Goal: Task Accomplishment & Management: Complete application form

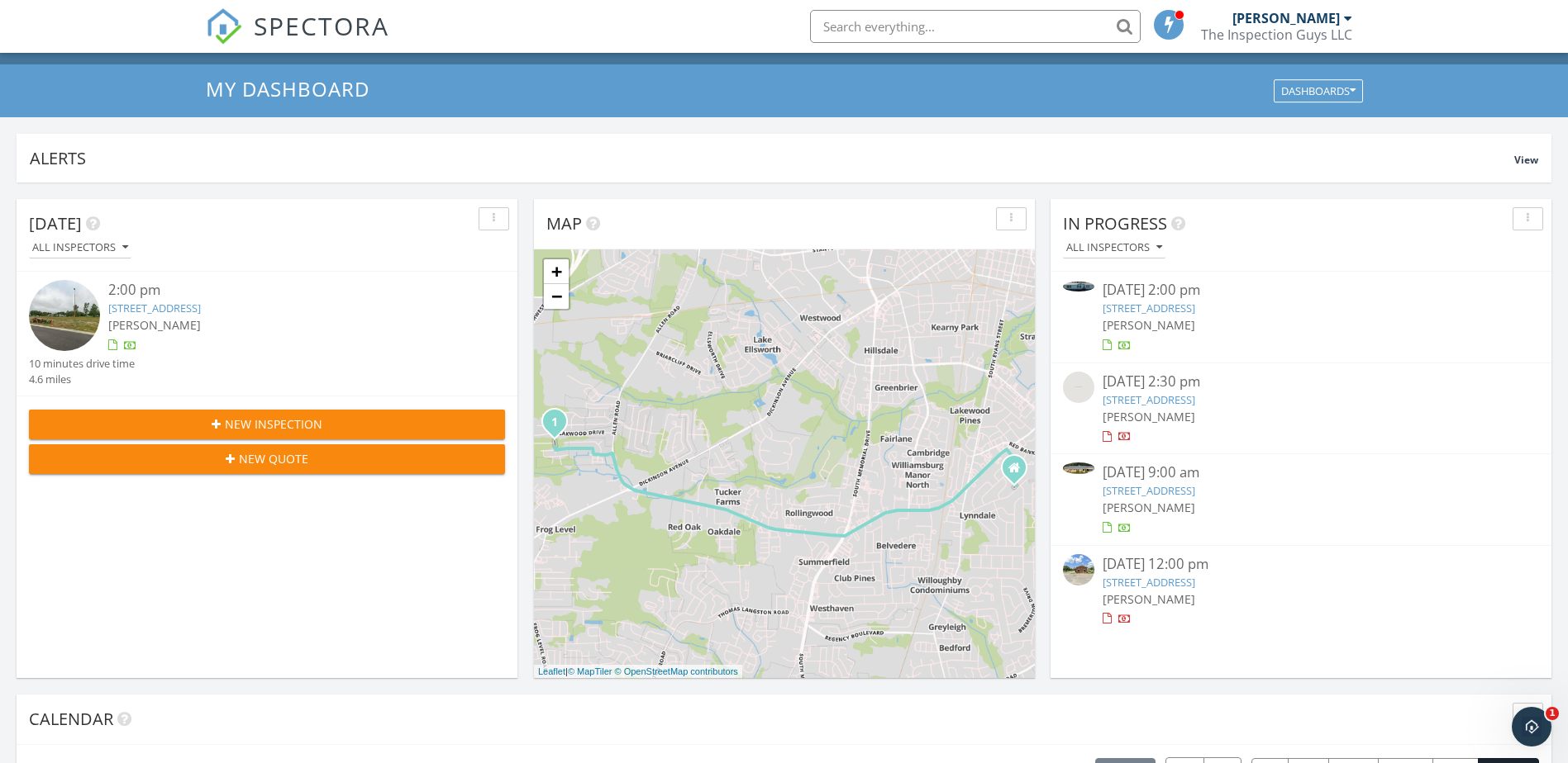
click at [1185, 487] on link "2051 US-13, Farmville, NC 27828" at bounding box center [1149, 490] width 93 height 15
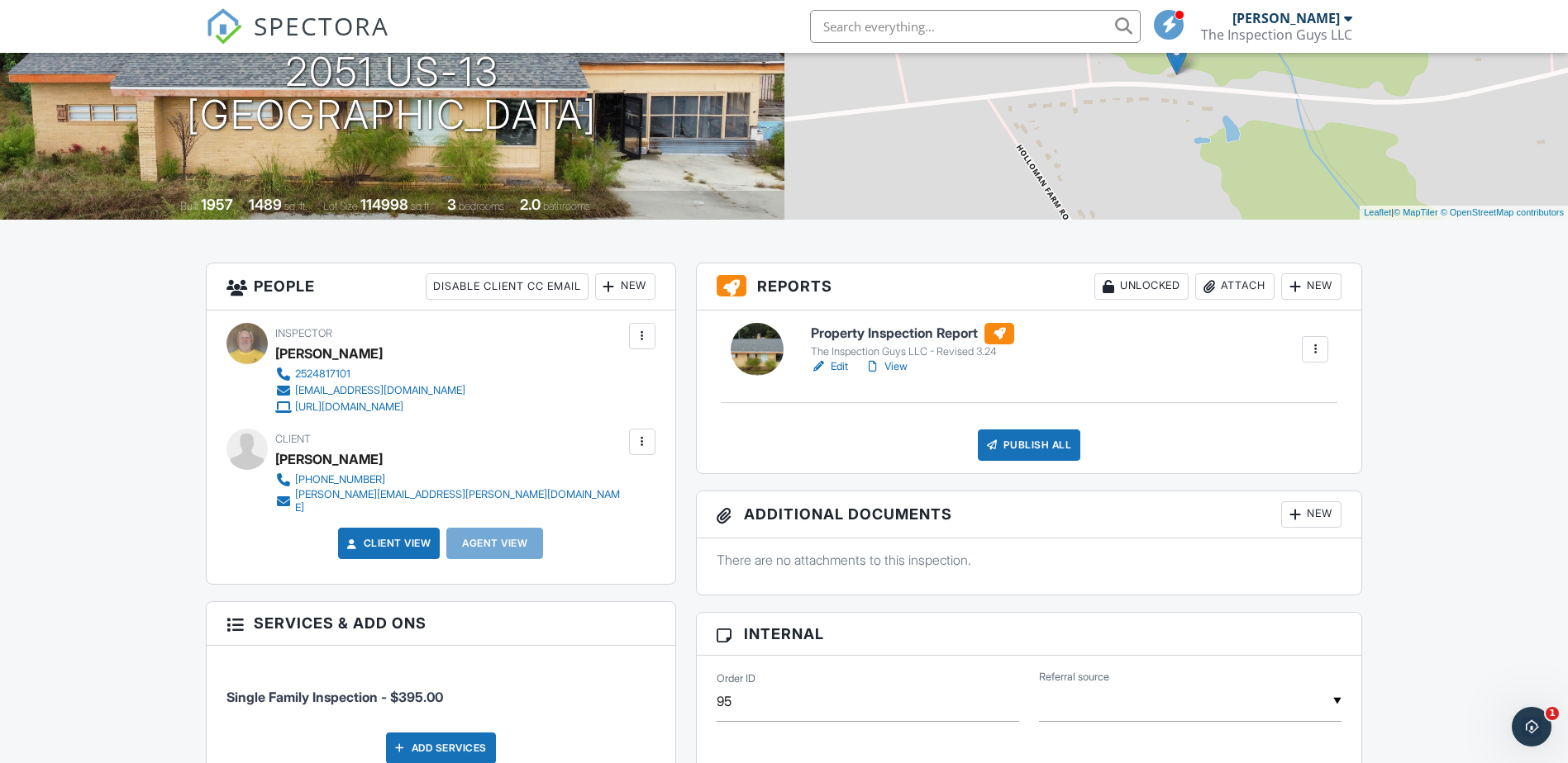
scroll to position [190, 0]
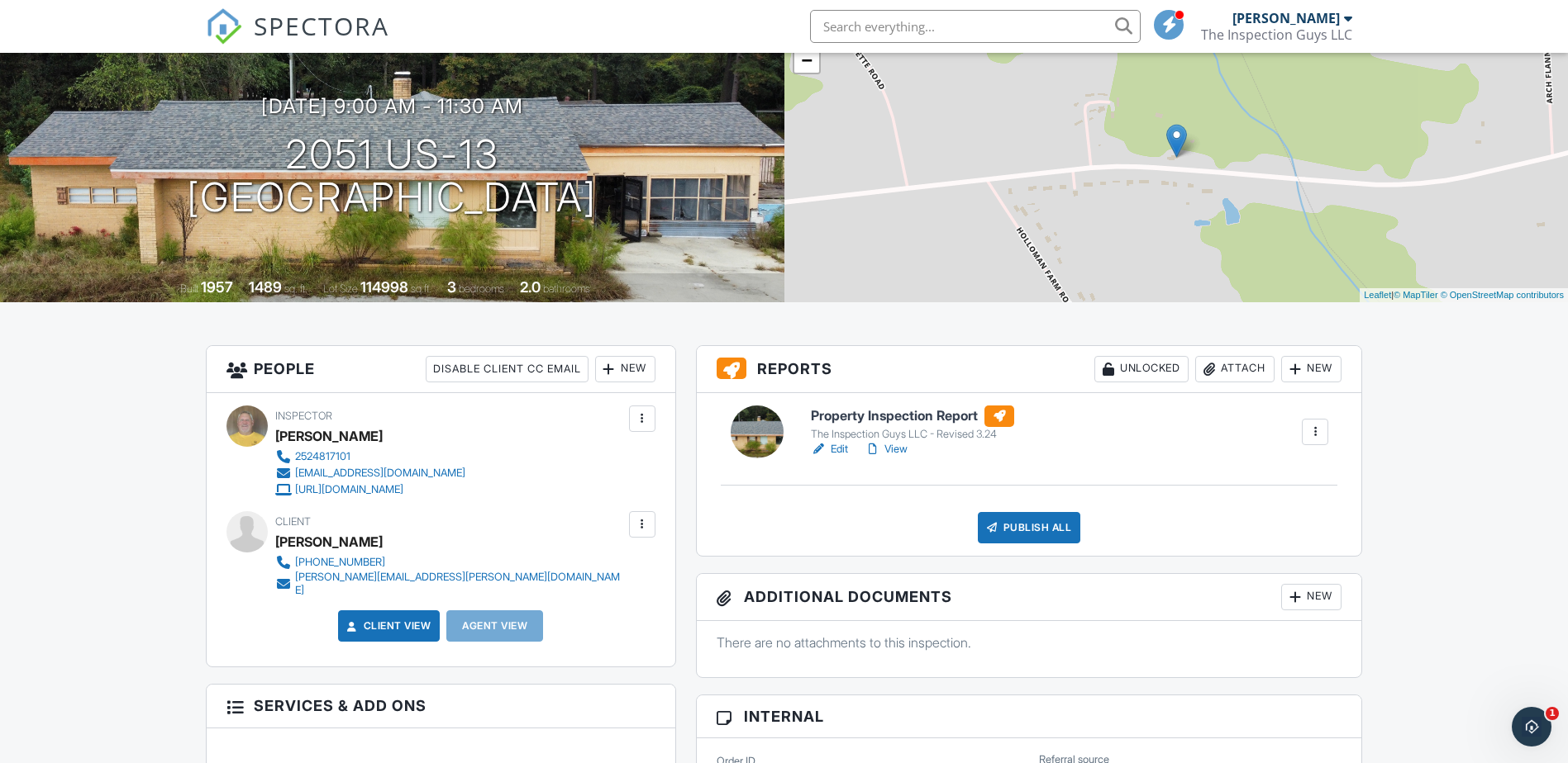
click at [895, 444] on link "View" at bounding box center [886, 449] width 43 height 17
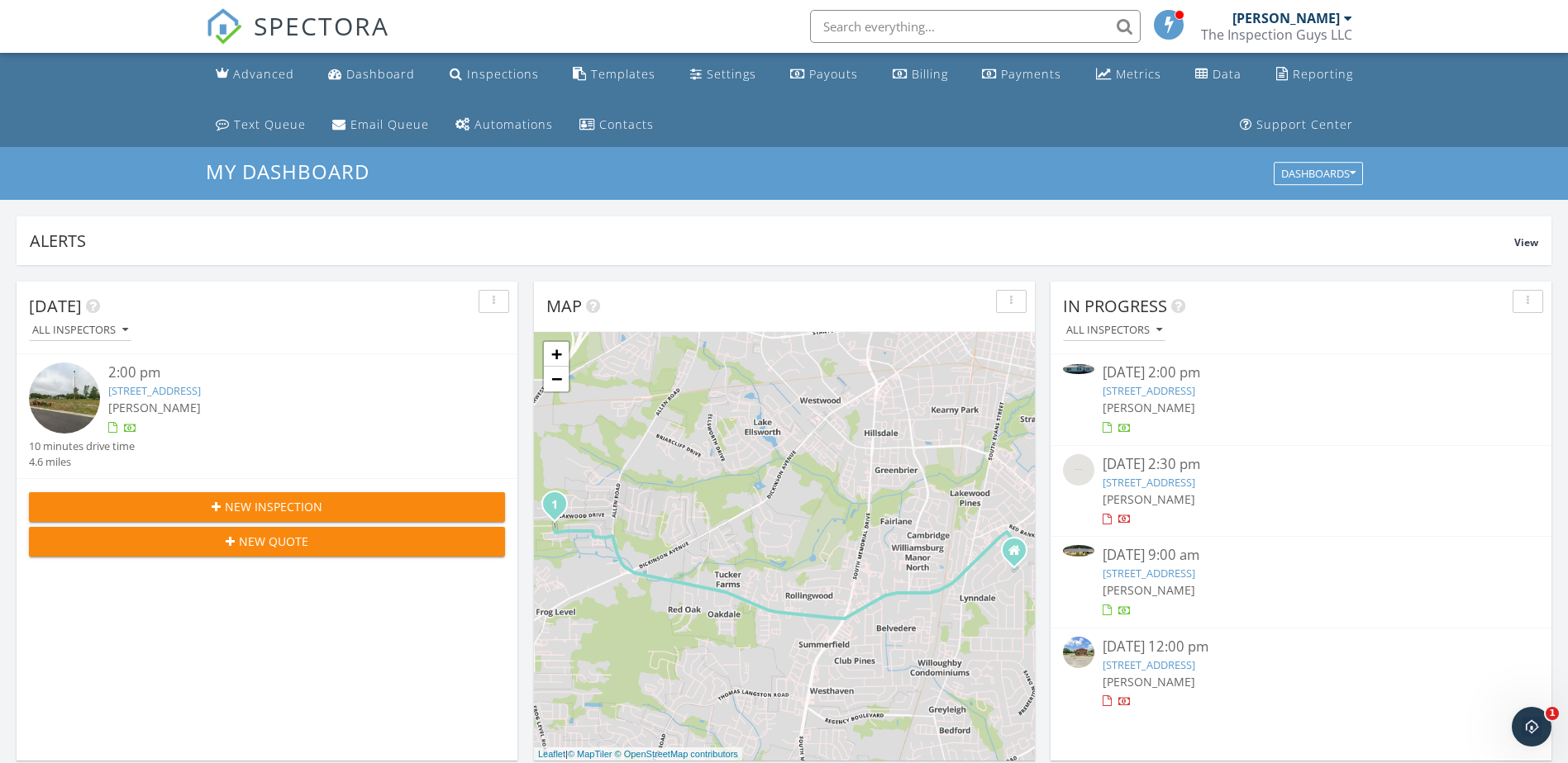
click at [1154, 391] on link "692 Down Shore Rd, Blounts Creek, NC 27814" at bounding box center [1149, 390] width 93 height 15
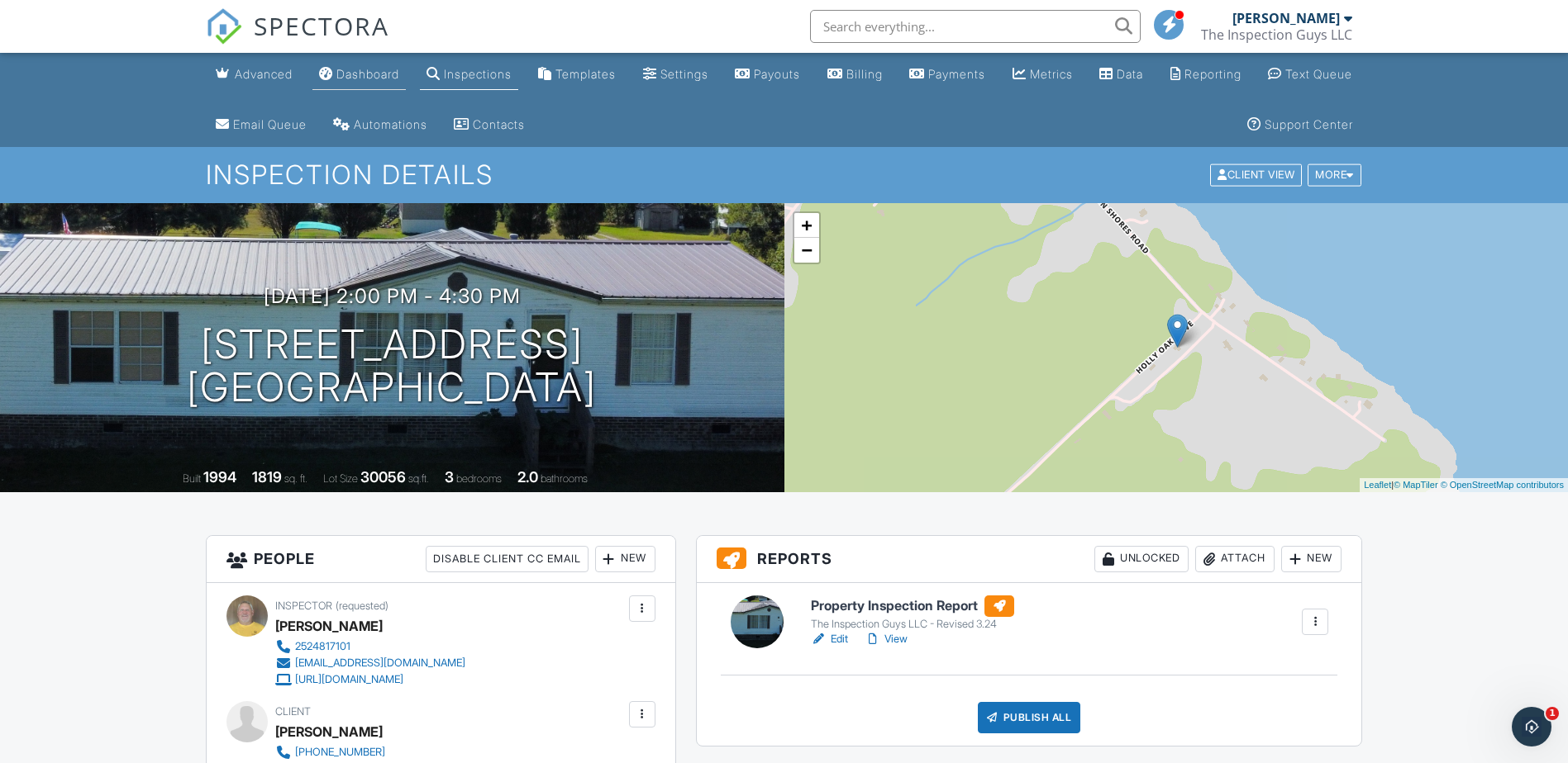
click at [391, 72] on div "Dashboard" at bounding box center [368, 74] width 63 height 14
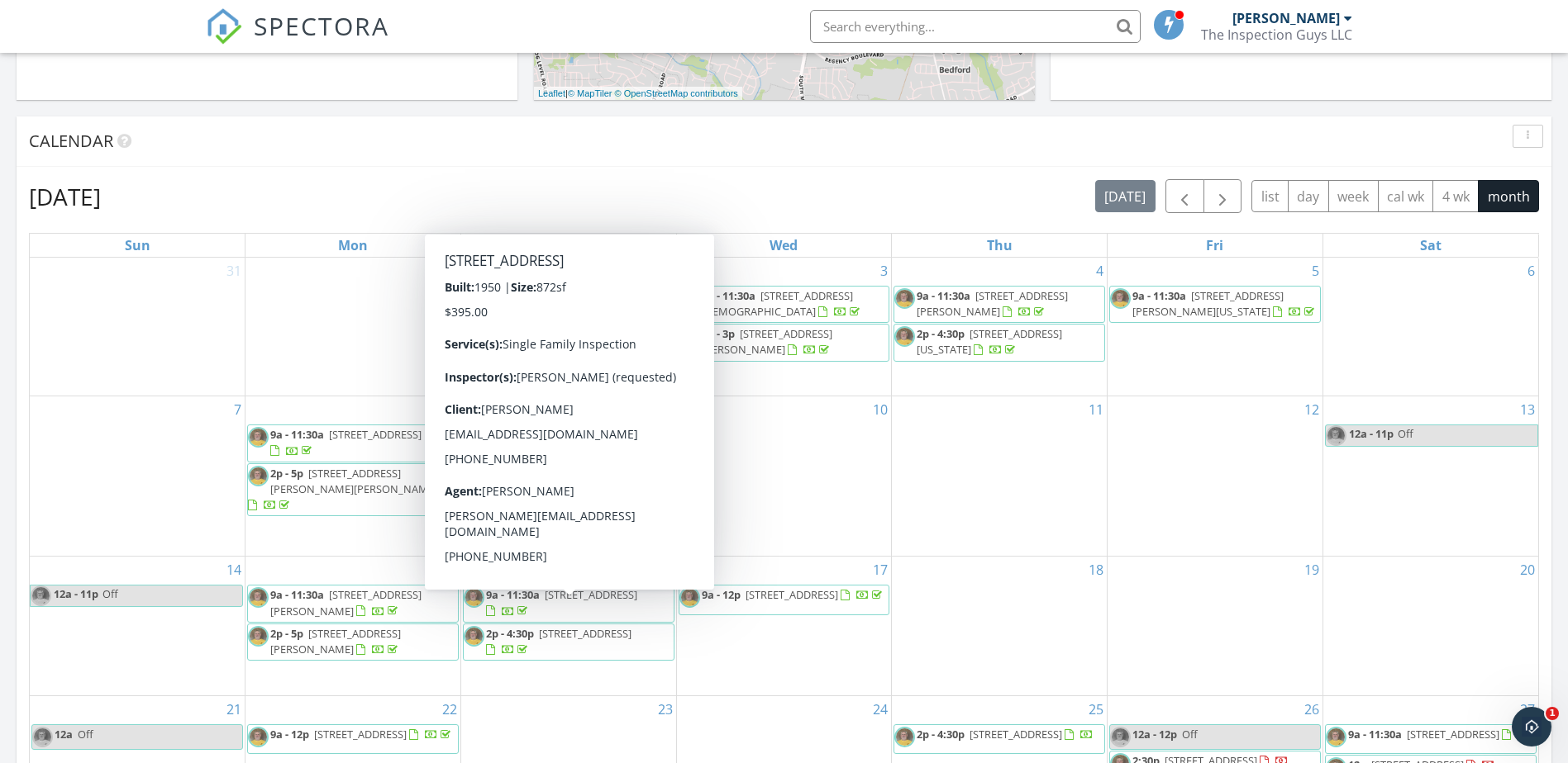
scroll to position [628, 0]
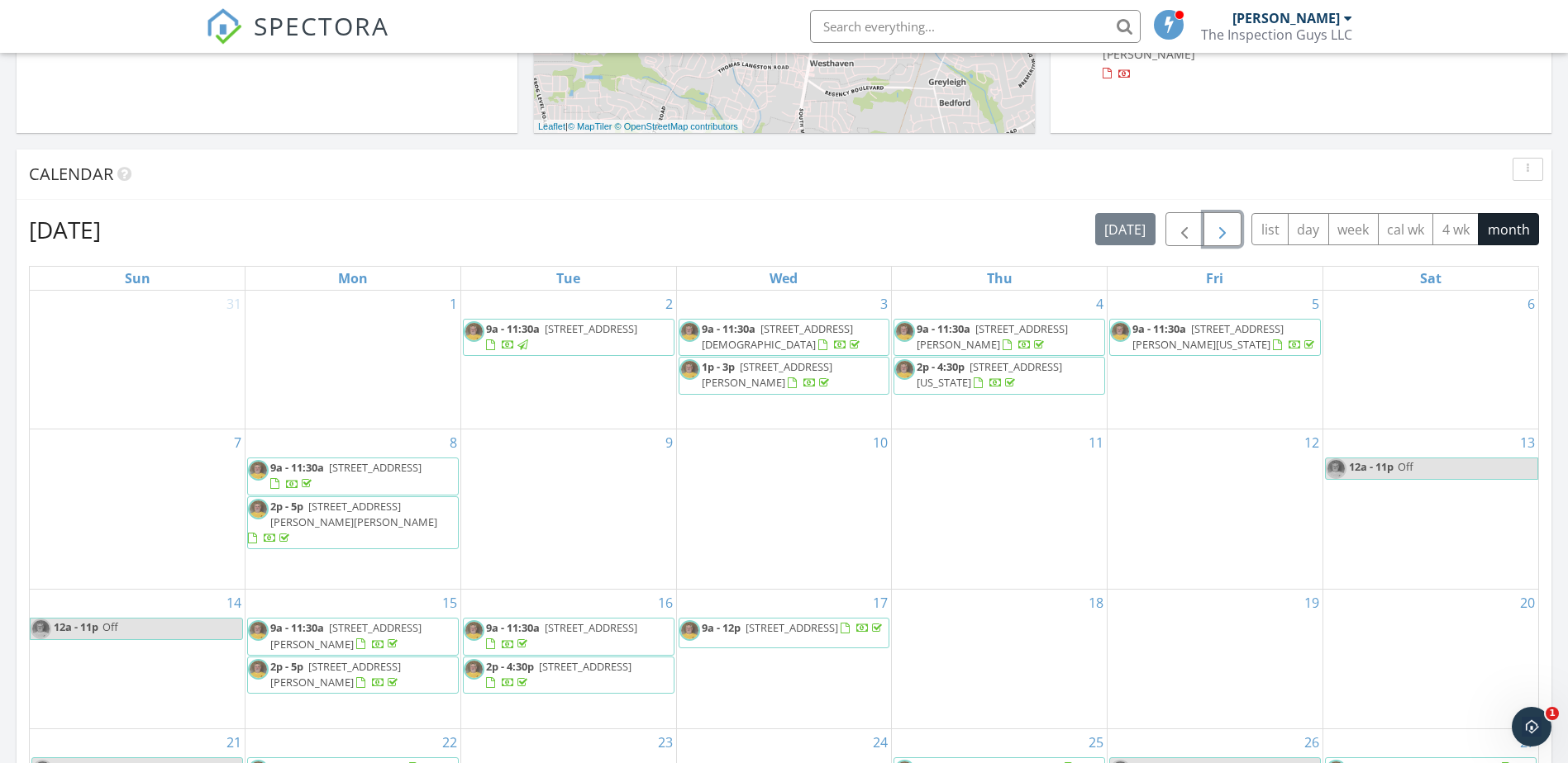
click at [1223, 224] on span "button" at bounding box center [1222, 230] width 20 height 20
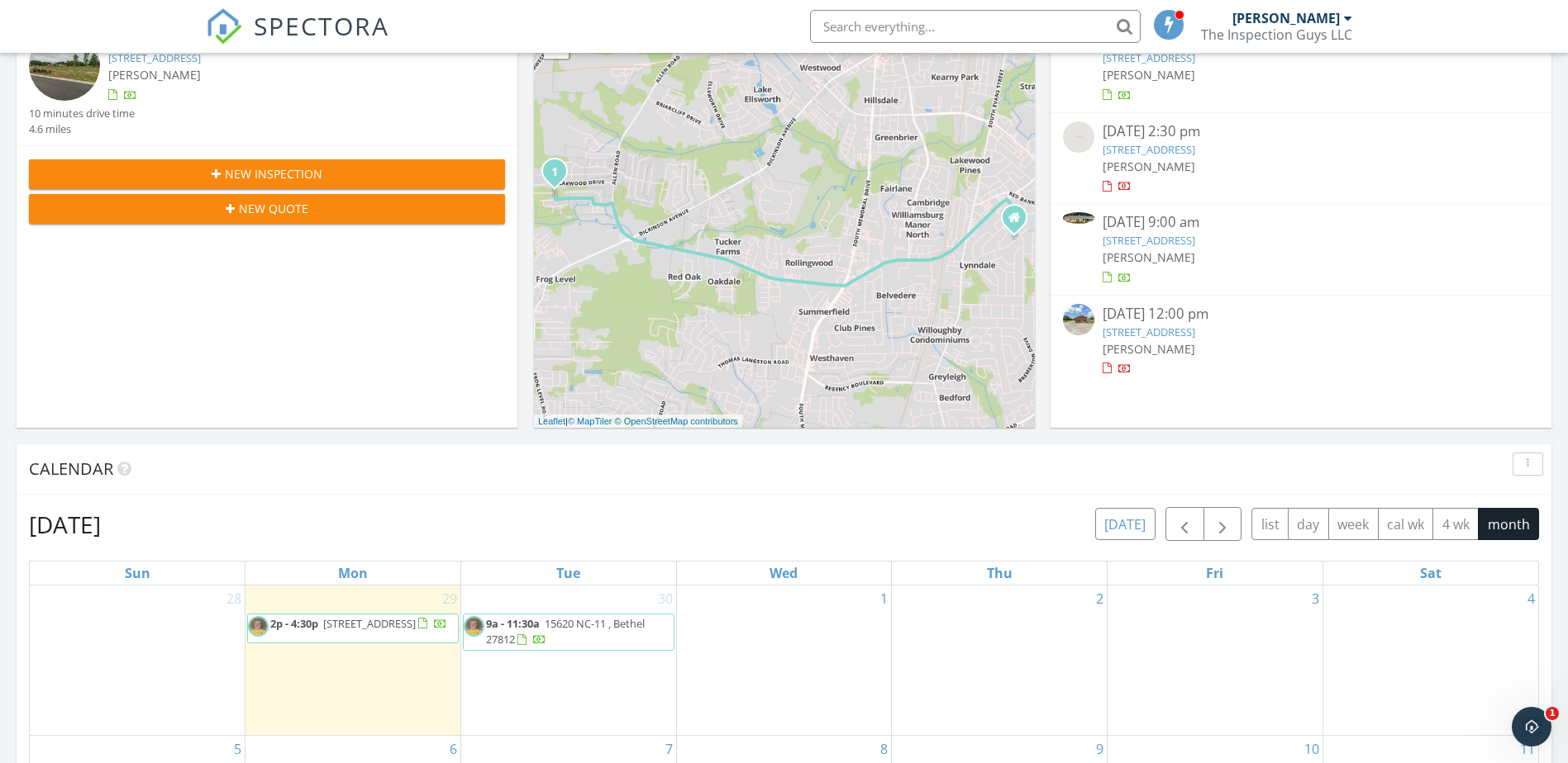
scroll to position [298, 0]
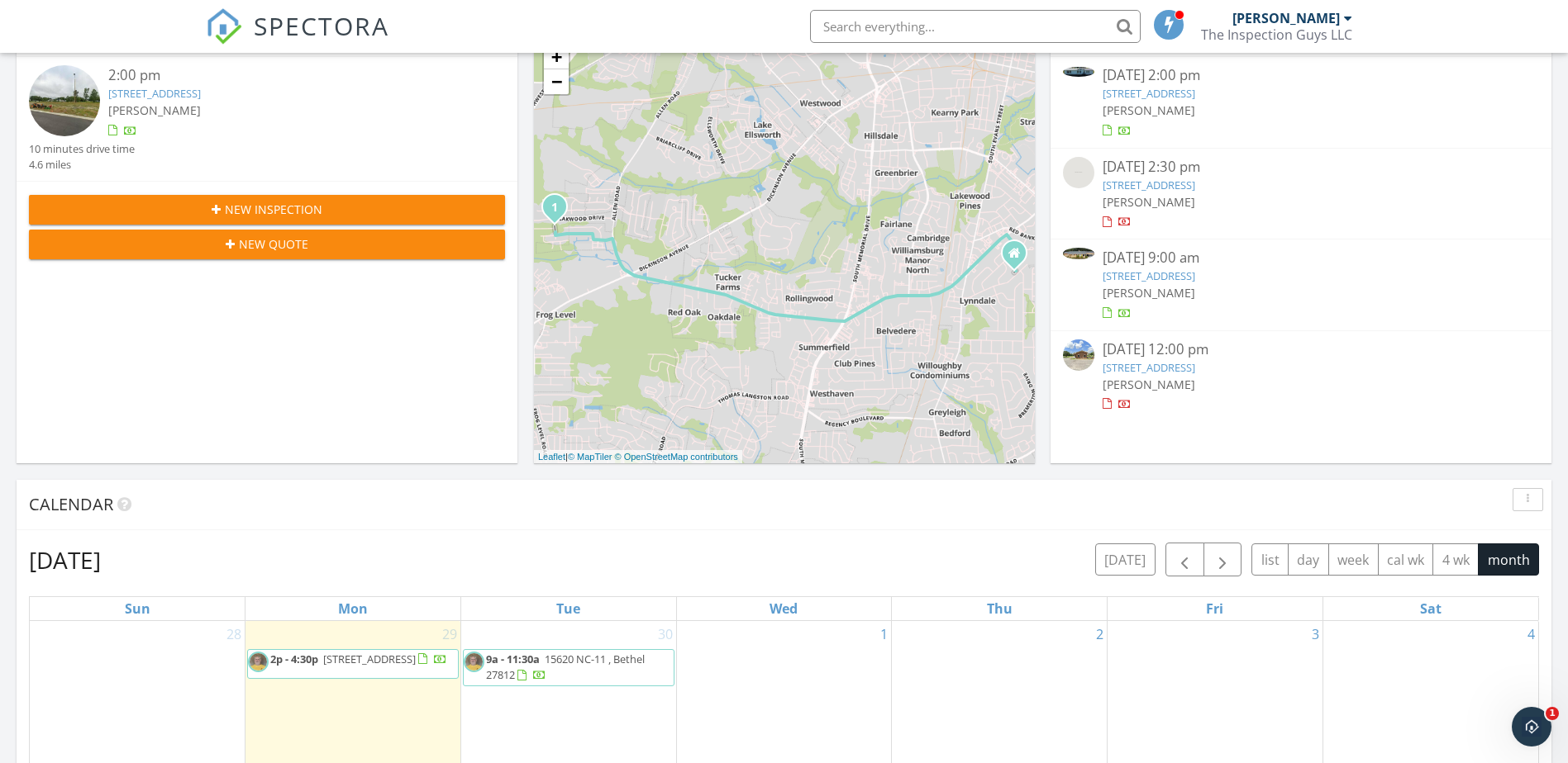
click at [623, 512] on div "Calendar" at bounding box center [771, 504] width 1485 height 25
click at [270, 368] on div "Today All Inspectors 2:00 pm 2400 Great Laurel Ct , Greenville, NC 27834 Bryan …" at bounding box center [267, 223] width 501 height 479
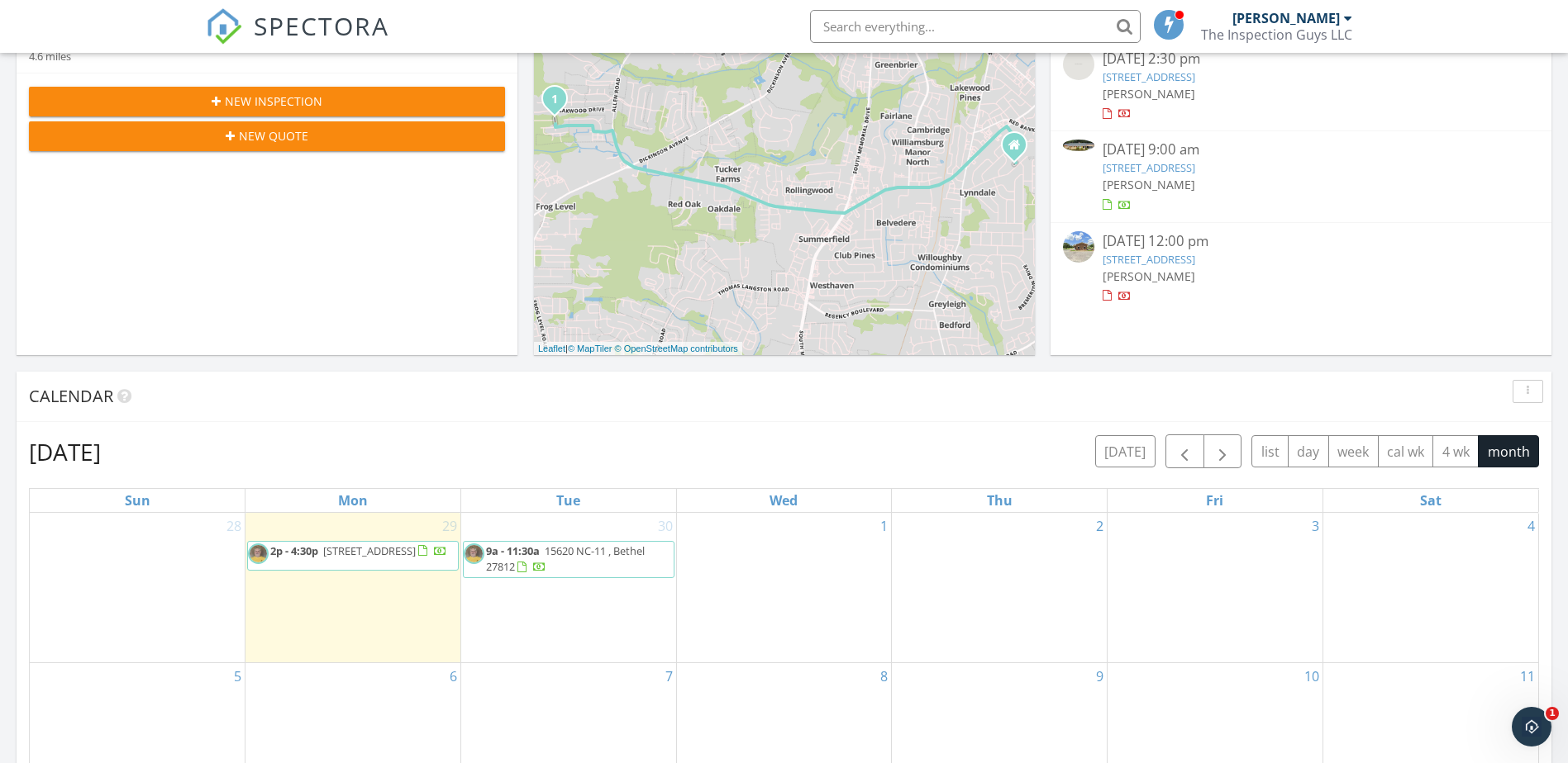
scroll to position [413, 0]
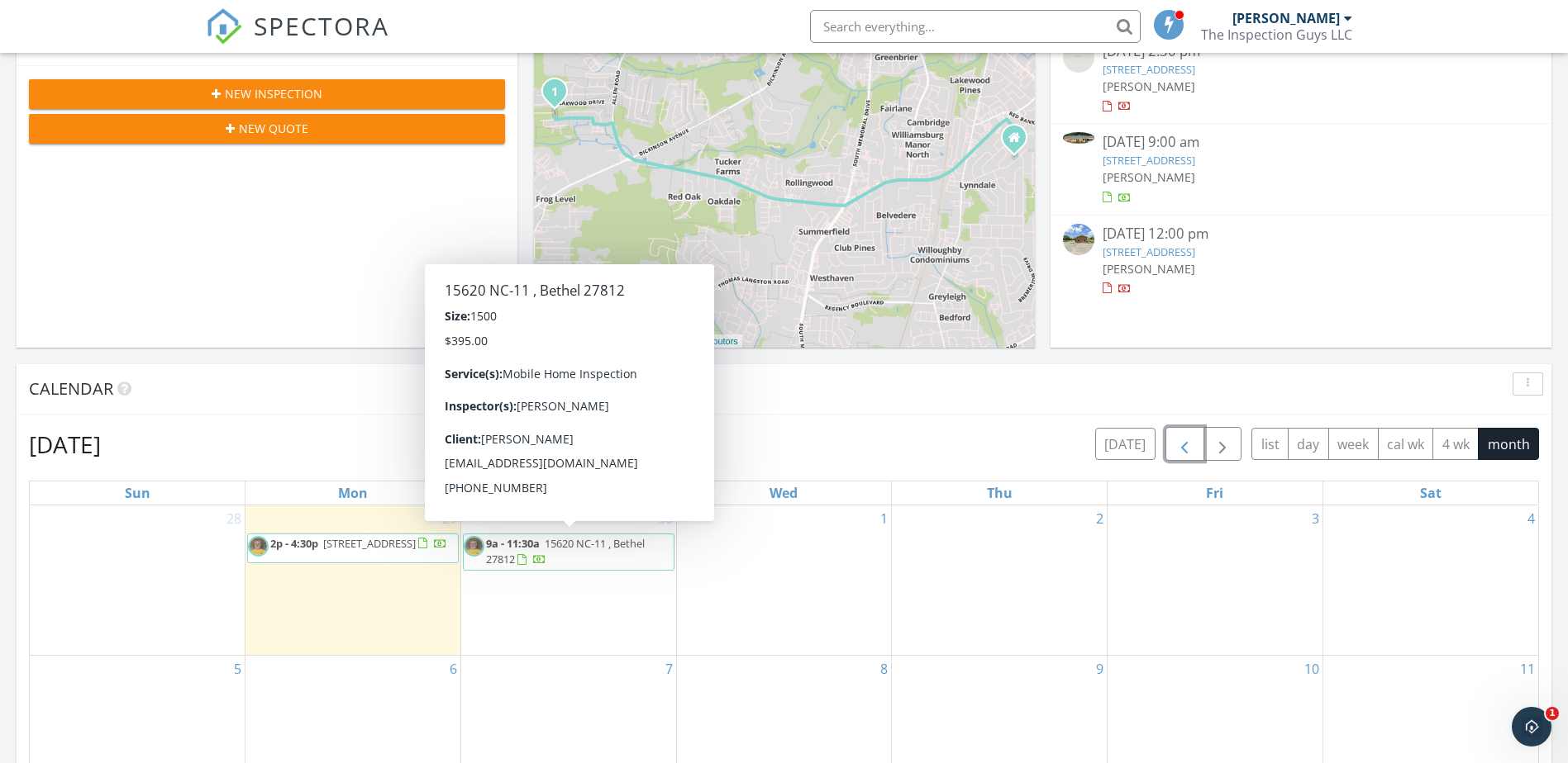
click at [1189, 444] on span "button" at bounding box center [1184, 444] width 20 height 20
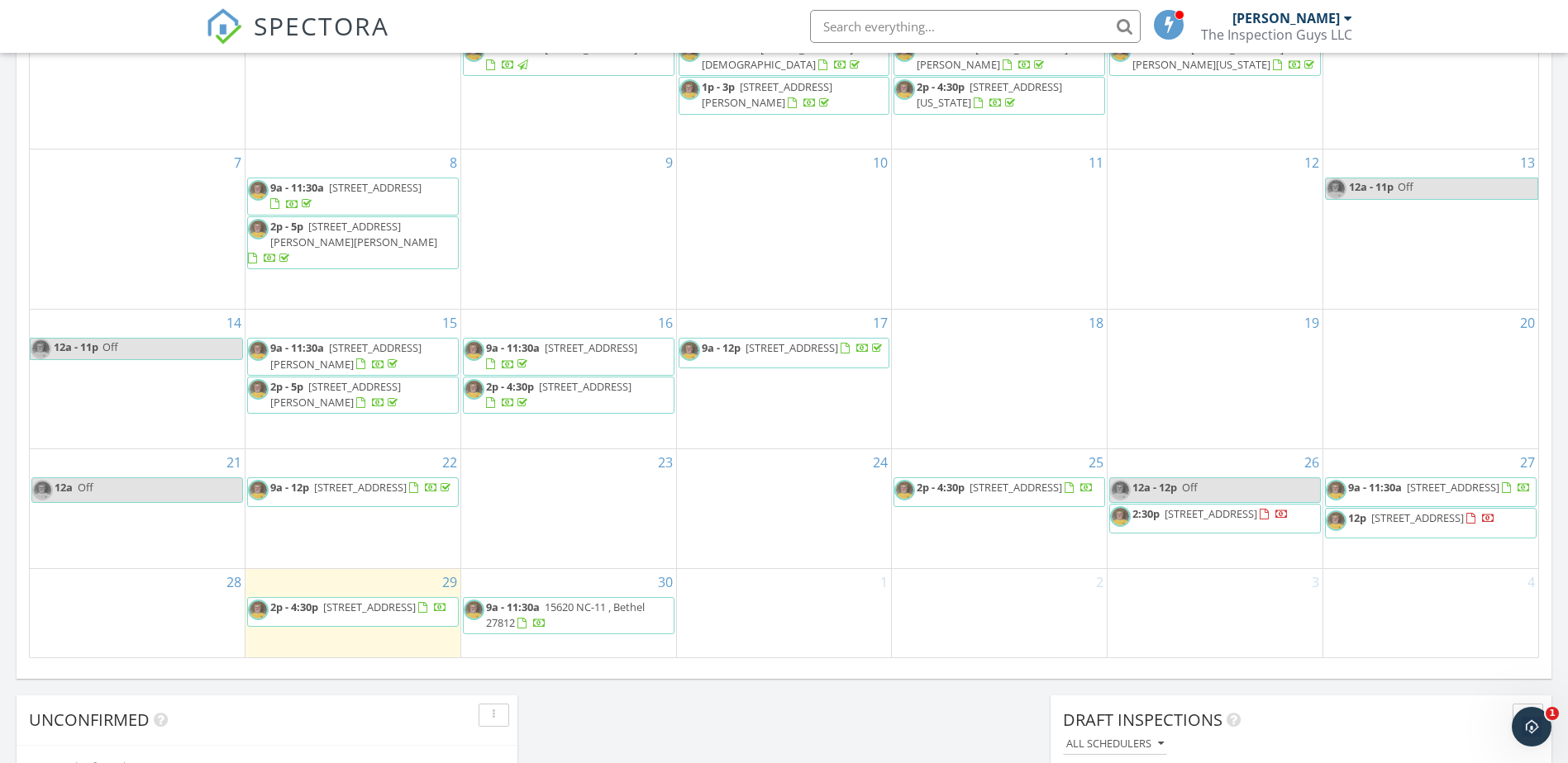
scroll to position [908, 0]
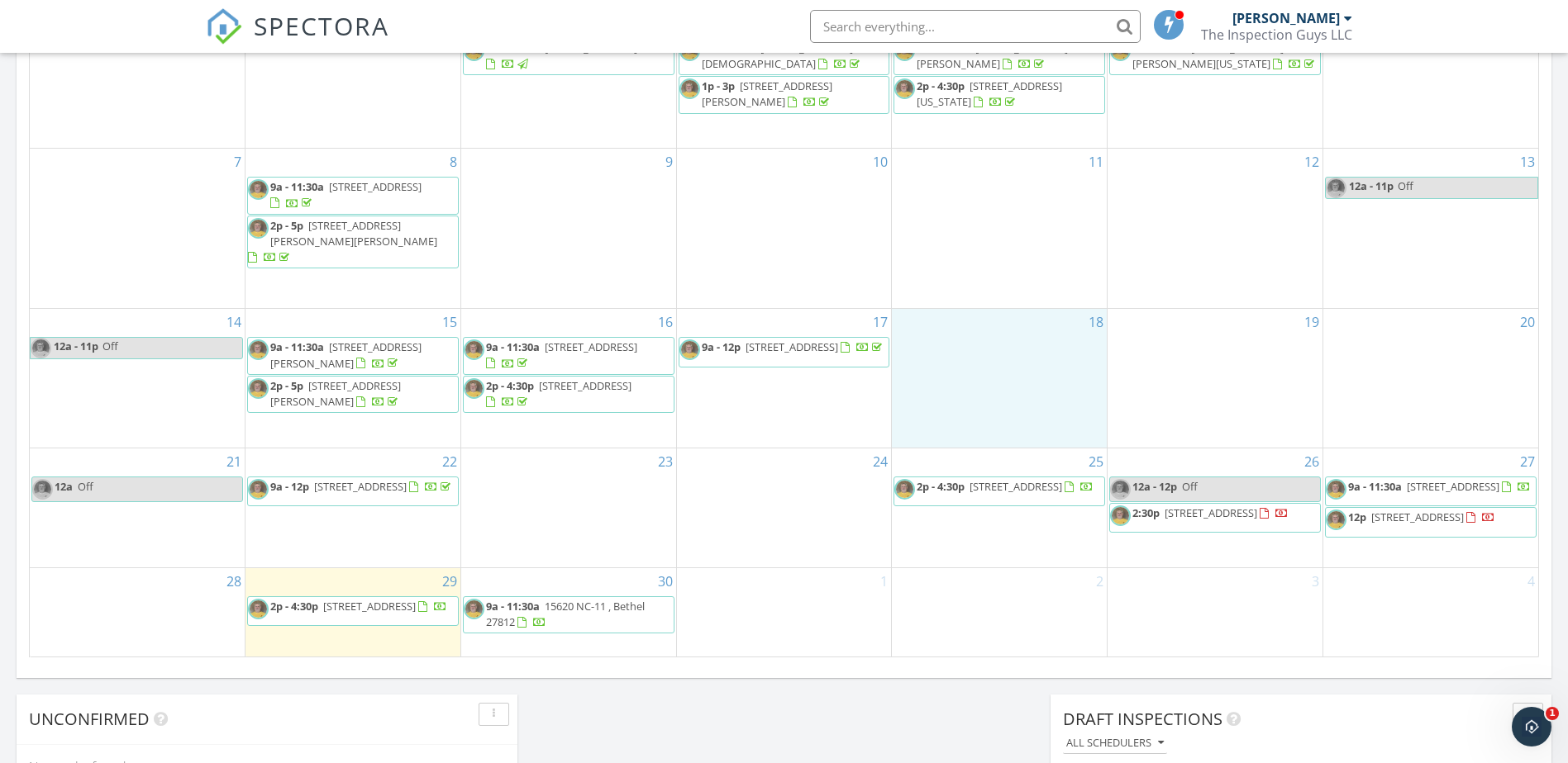
click at [1047, 368] on div "18" at bounding box center [999, 378] width 215 height 138
click at [981, 236] on div "11" at bounding box center [999, 228] width 215 height 159
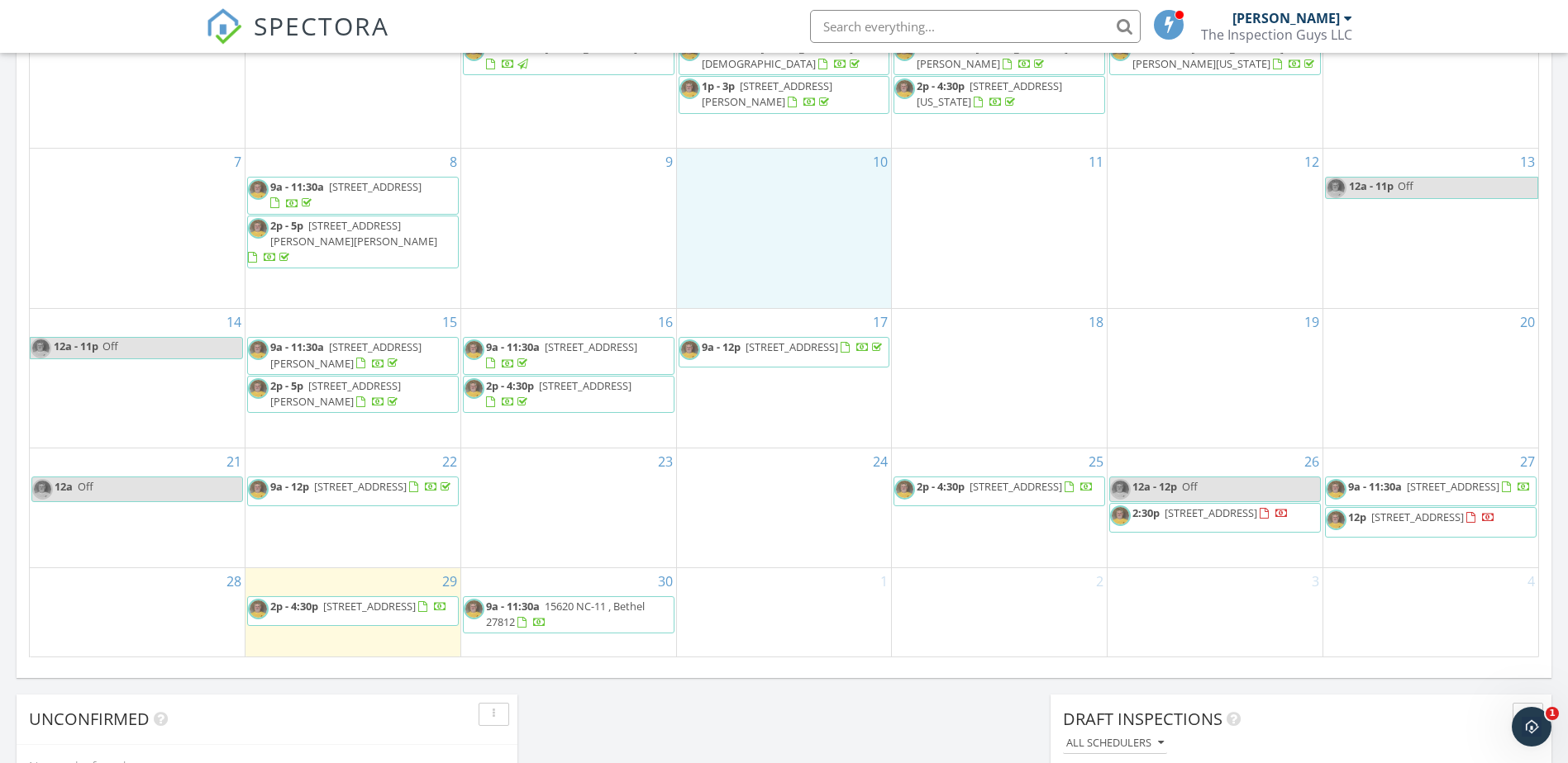
click at [824, 236] on div "10" at bounding box center [784, 228] width 215 height 159
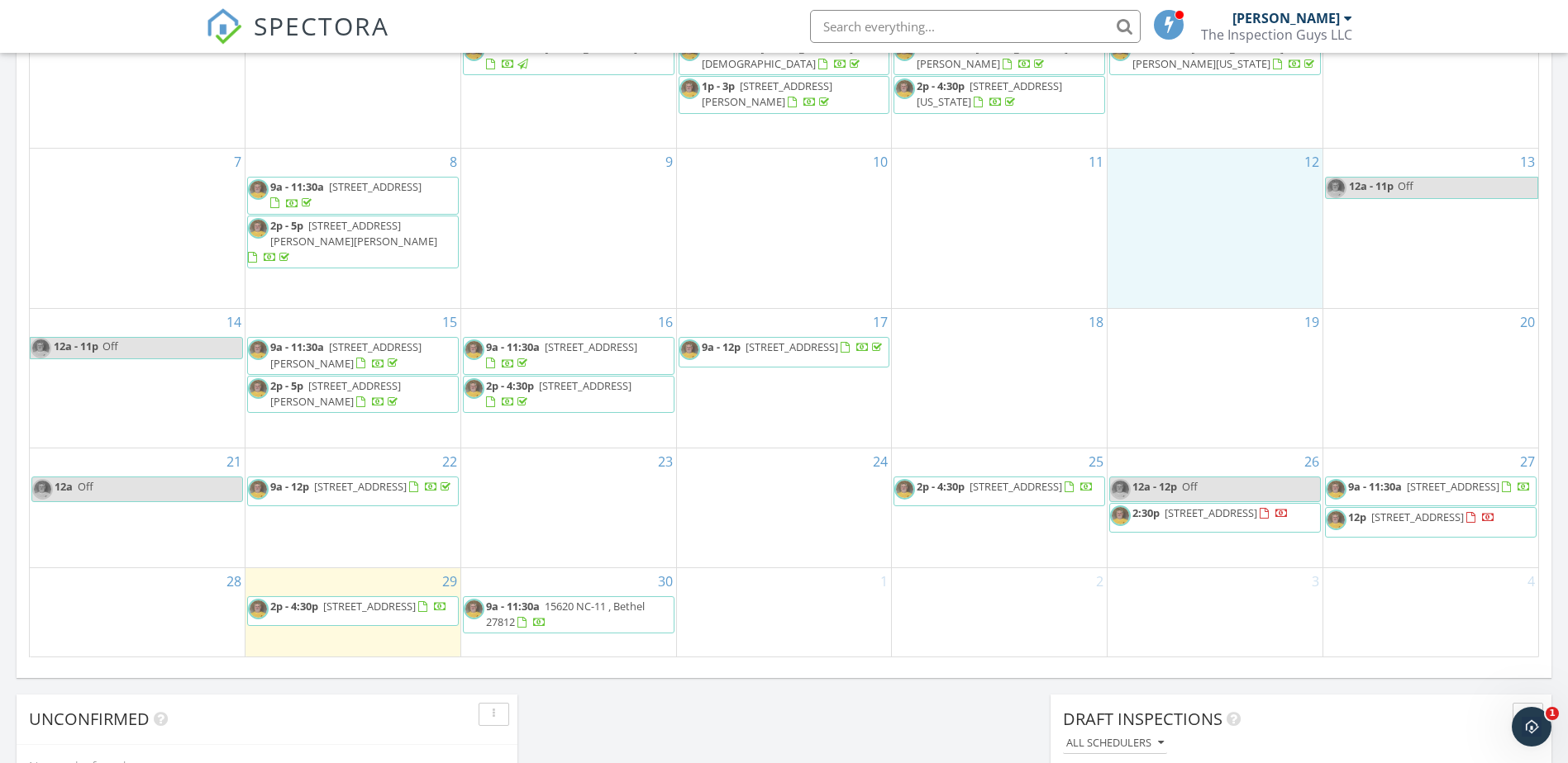
click at [1170, 211] on div "12" at bounding box center [1215, 228] width 215 height 159
click at [1390, 323] on div "20" at bounding box center [1431, 378] width 215 height 138
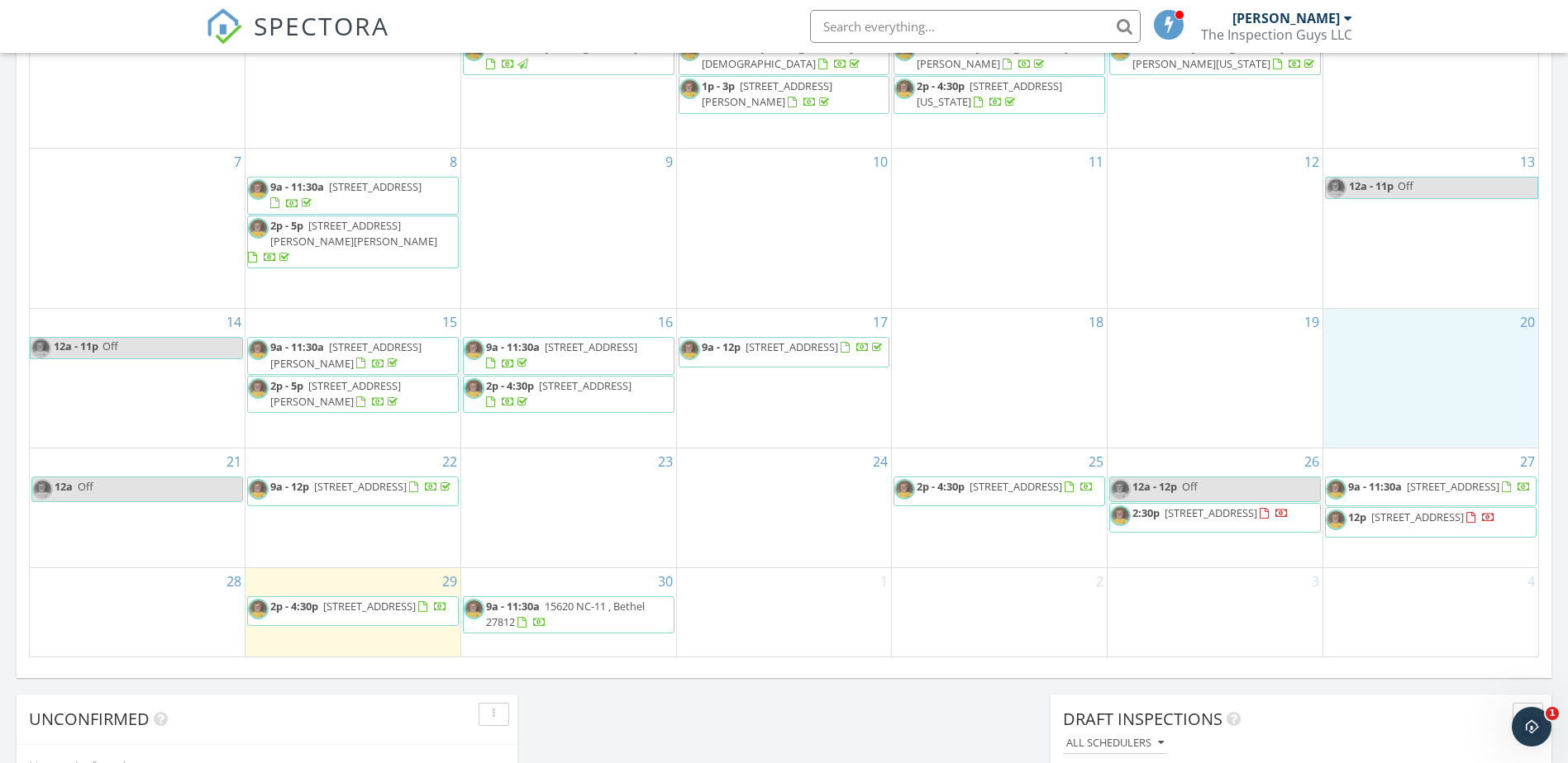
click at [1204, 609] on div "3" at bounding box center [1215, 613] width 215 height 89
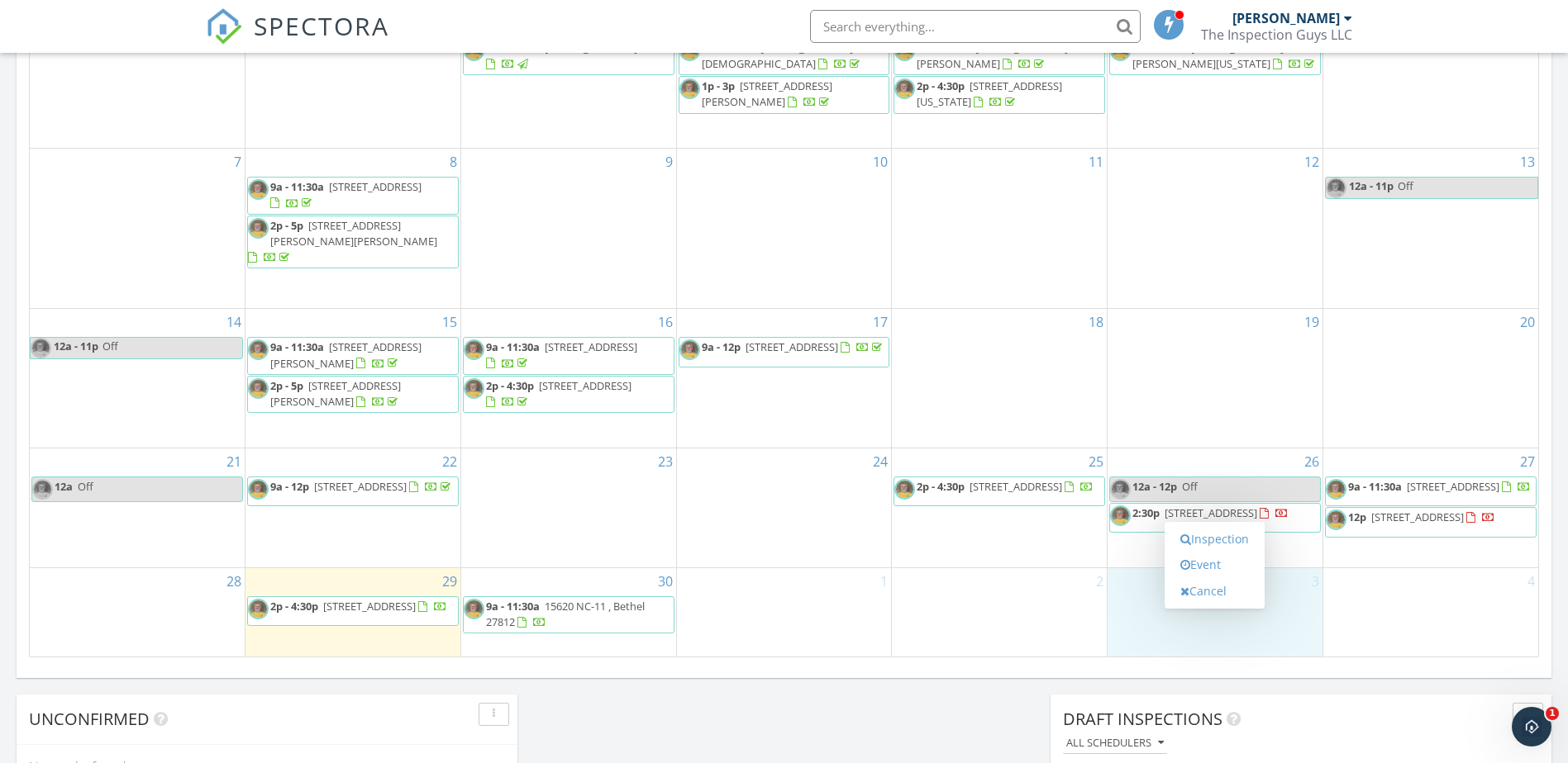
click at [1049, 618] on div "2" at bounding box center [999, 613] width 215 height 89
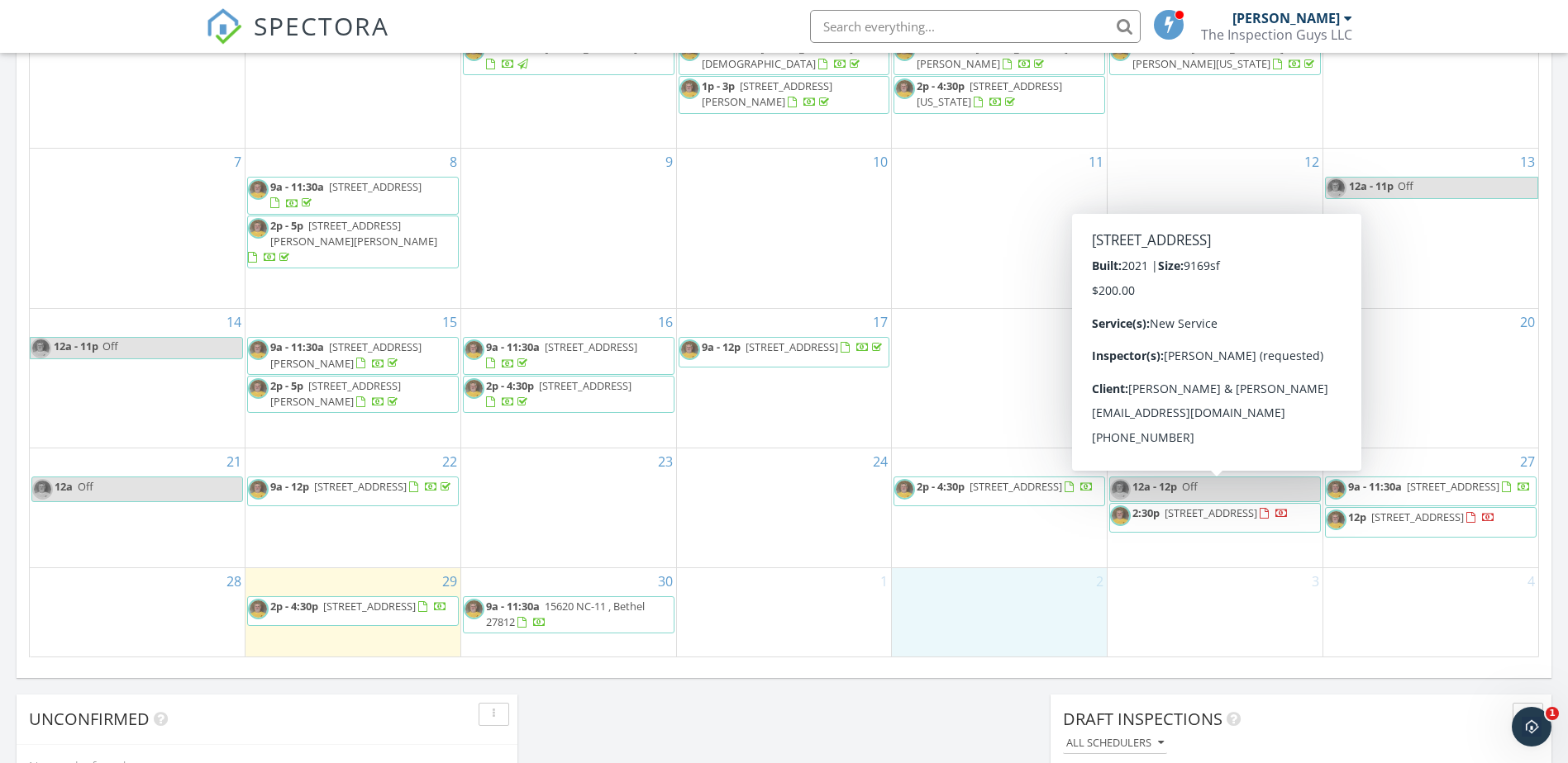
click at [1200, 506] on span "2:30p 4208 Legacy Park Wy , Ayden 28513" at bounding box center [1198, 518] width 178 height 25
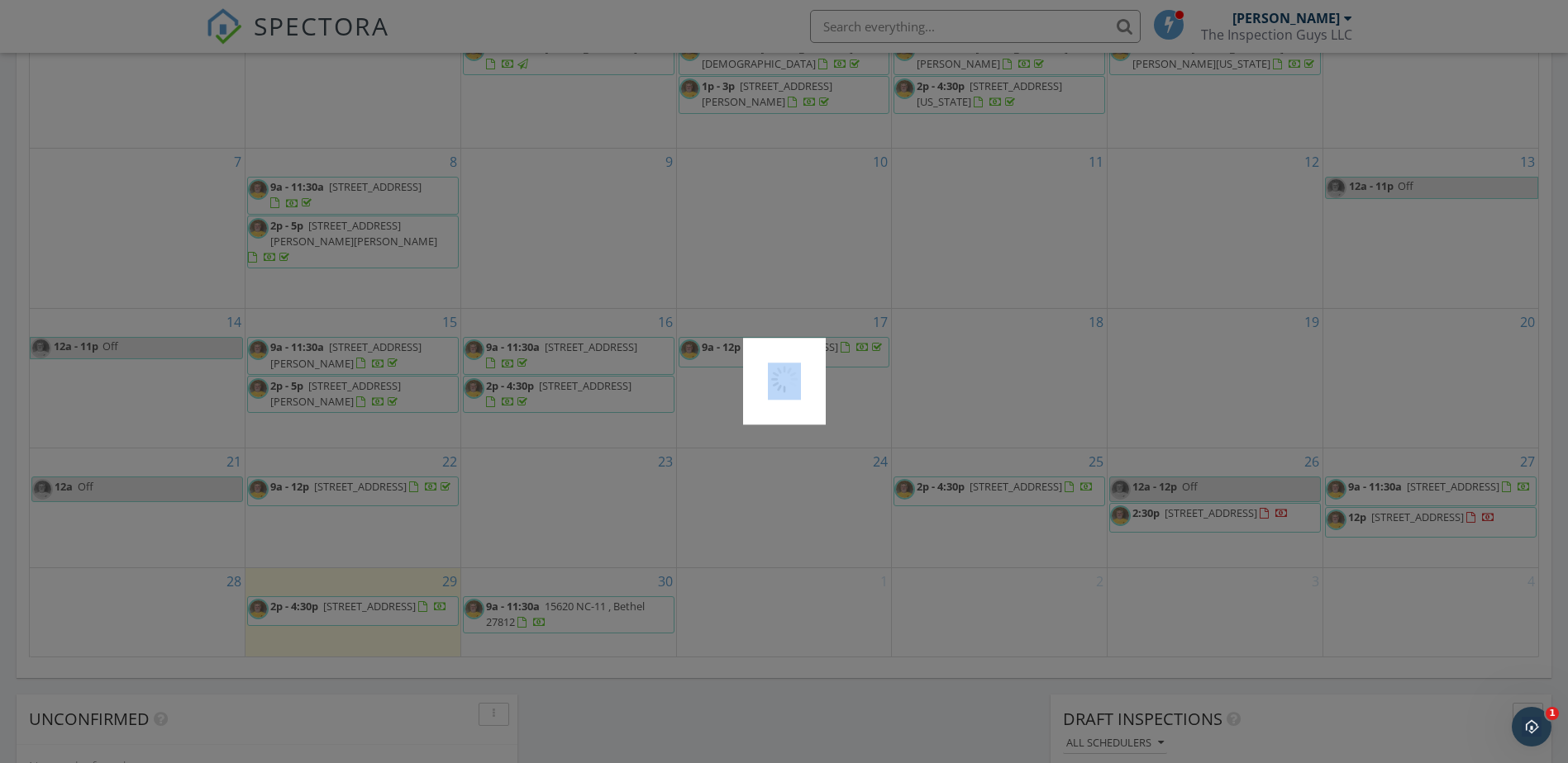
click at [1200, 505] on div at bounding box center [784, 382] width 1568 height 763
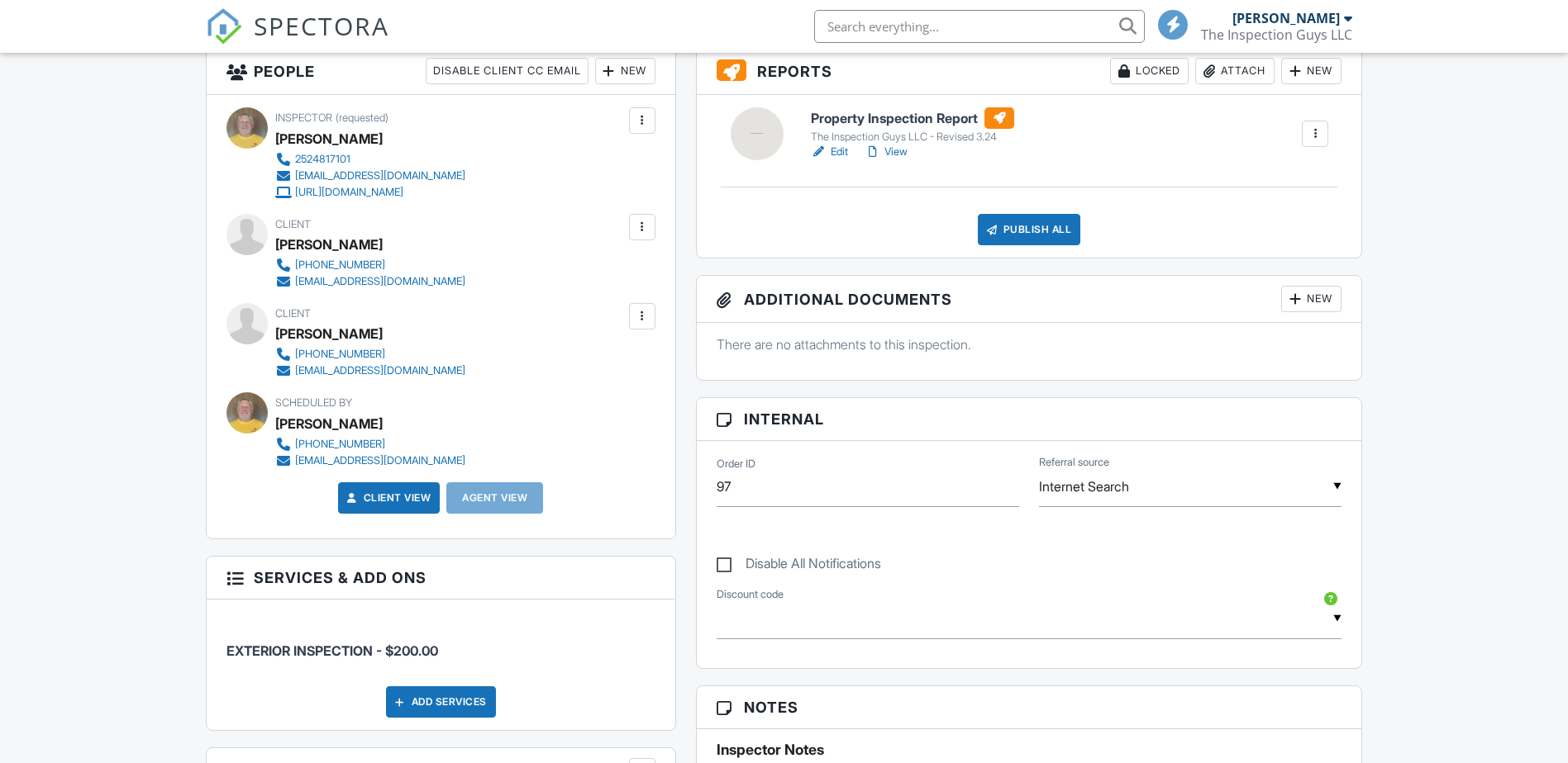
click at [836, 145] on link "Edit" at bounding box center [829, 151] width 37 height 17
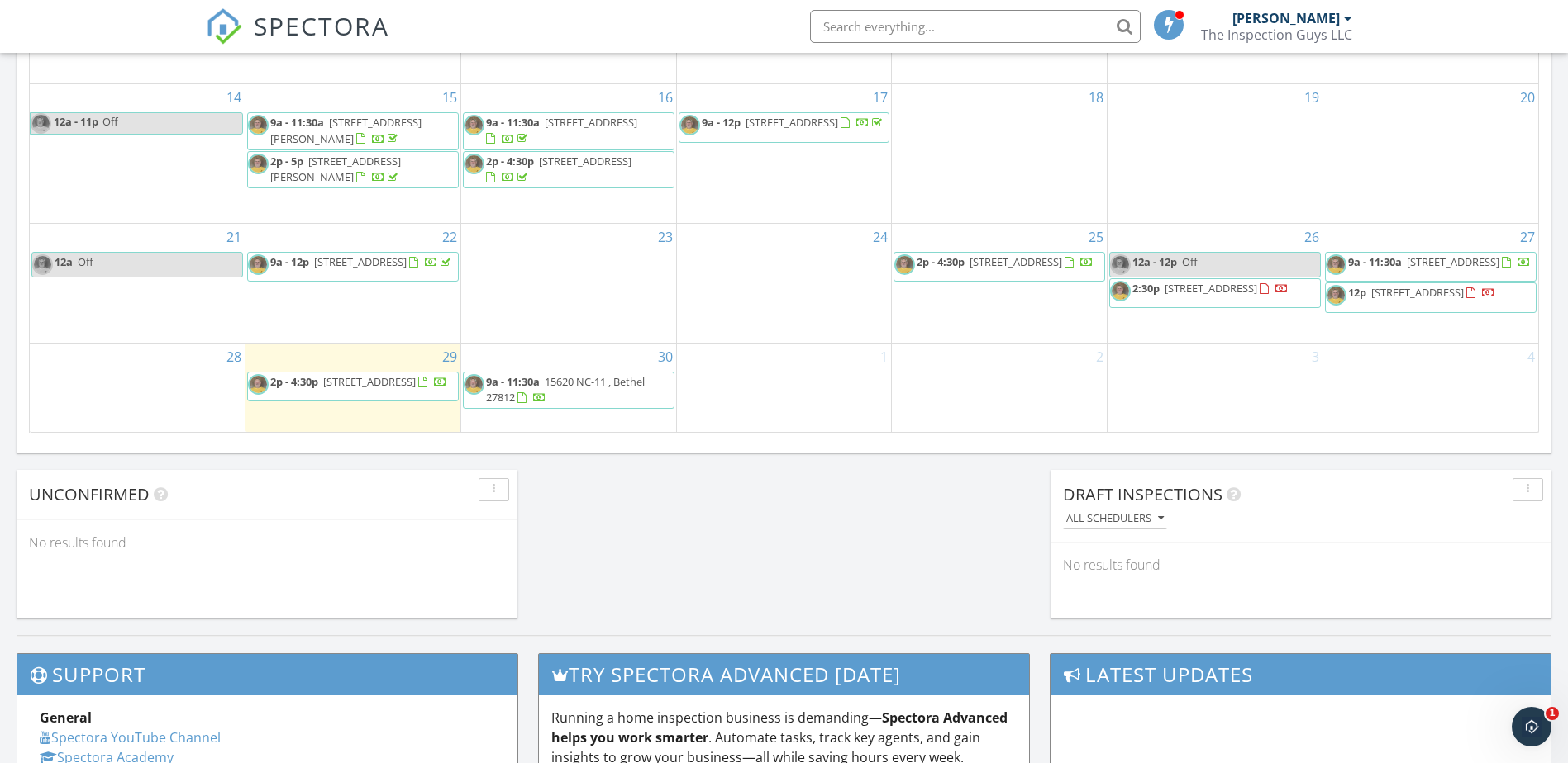
scroll to position [1156, 0]
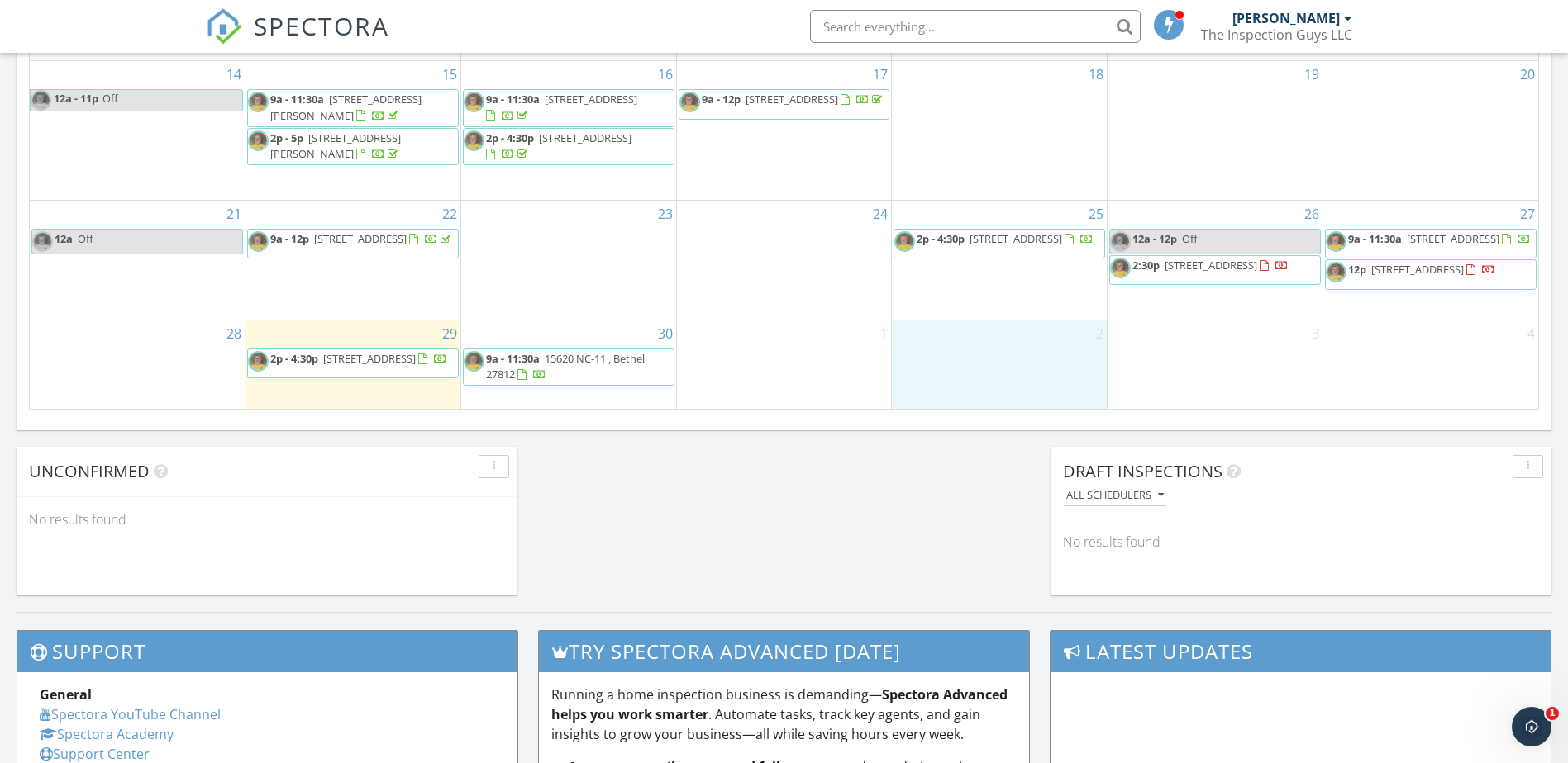
click at [975, 366] on div "2" at bounding box center [999, 365] width 215 height 89
click at [977, 359] on div "2" at bounding box center [999, 365] width 215 height 89
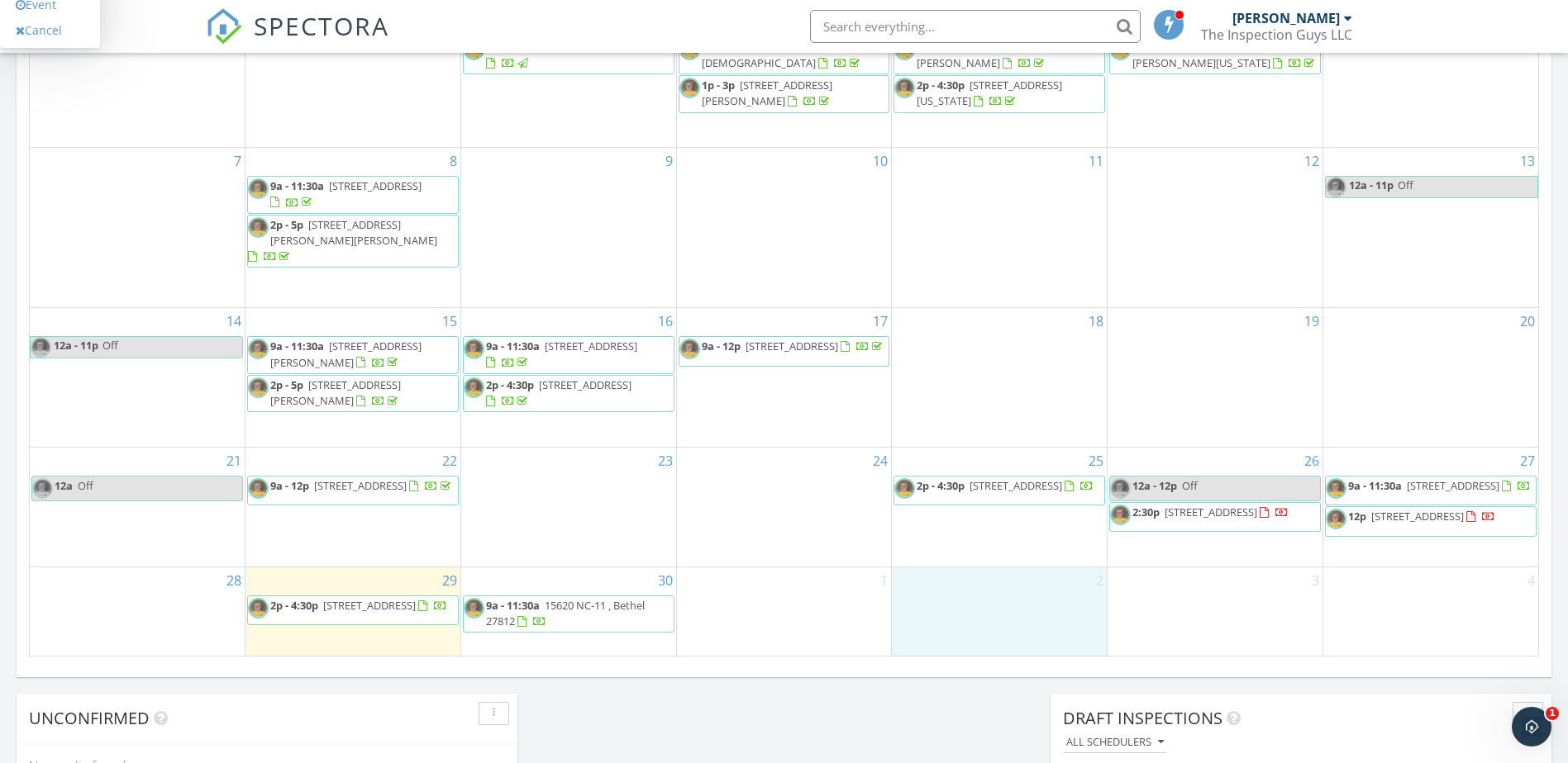
scroll to position [908, 0]
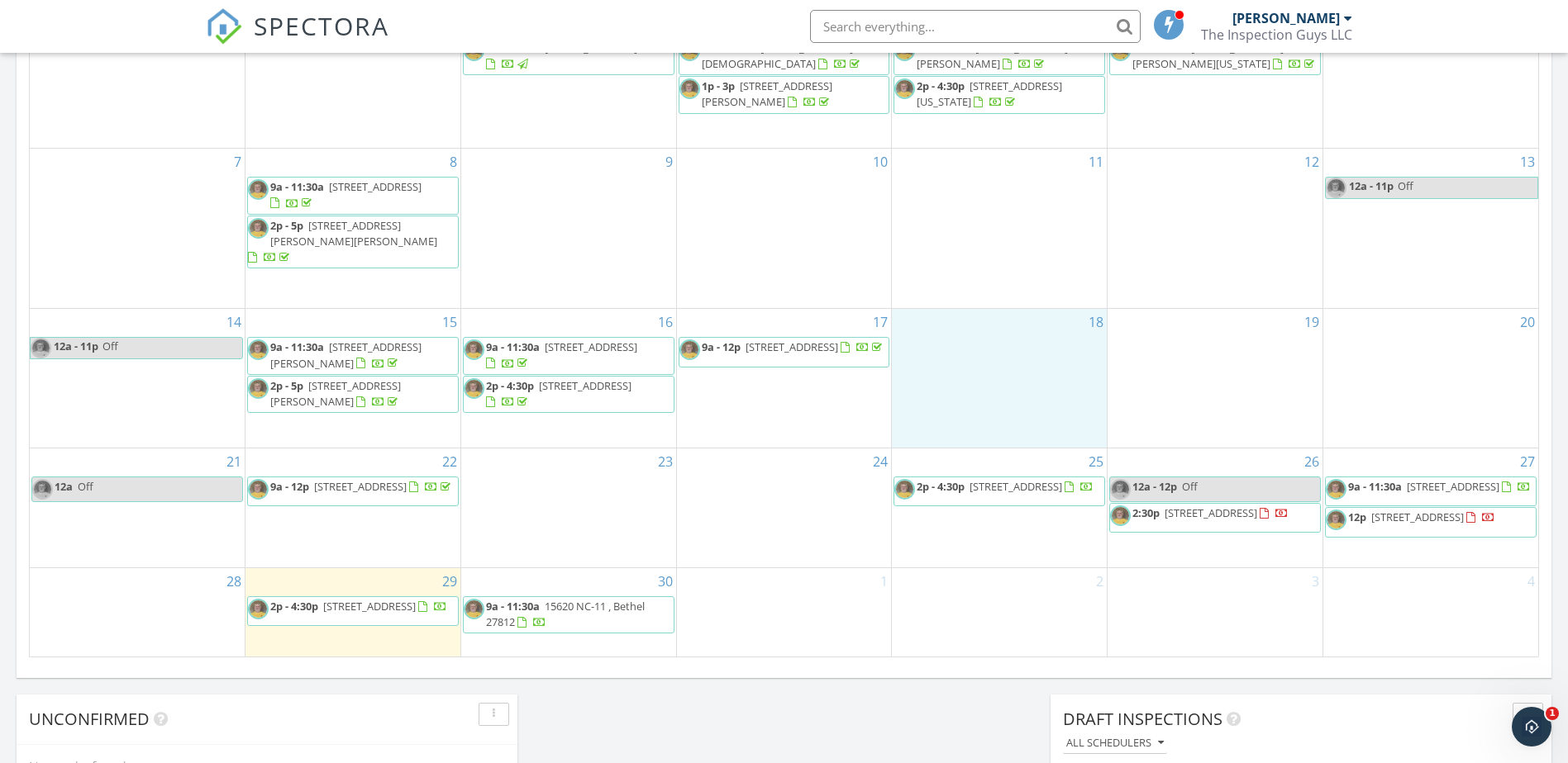
click at [1070, 360] on div "18" at bounding box center [999, 378] width 215 height 138
click at [1075, 230] on div "11" at bounding box center [999, 228] width 215 height 159
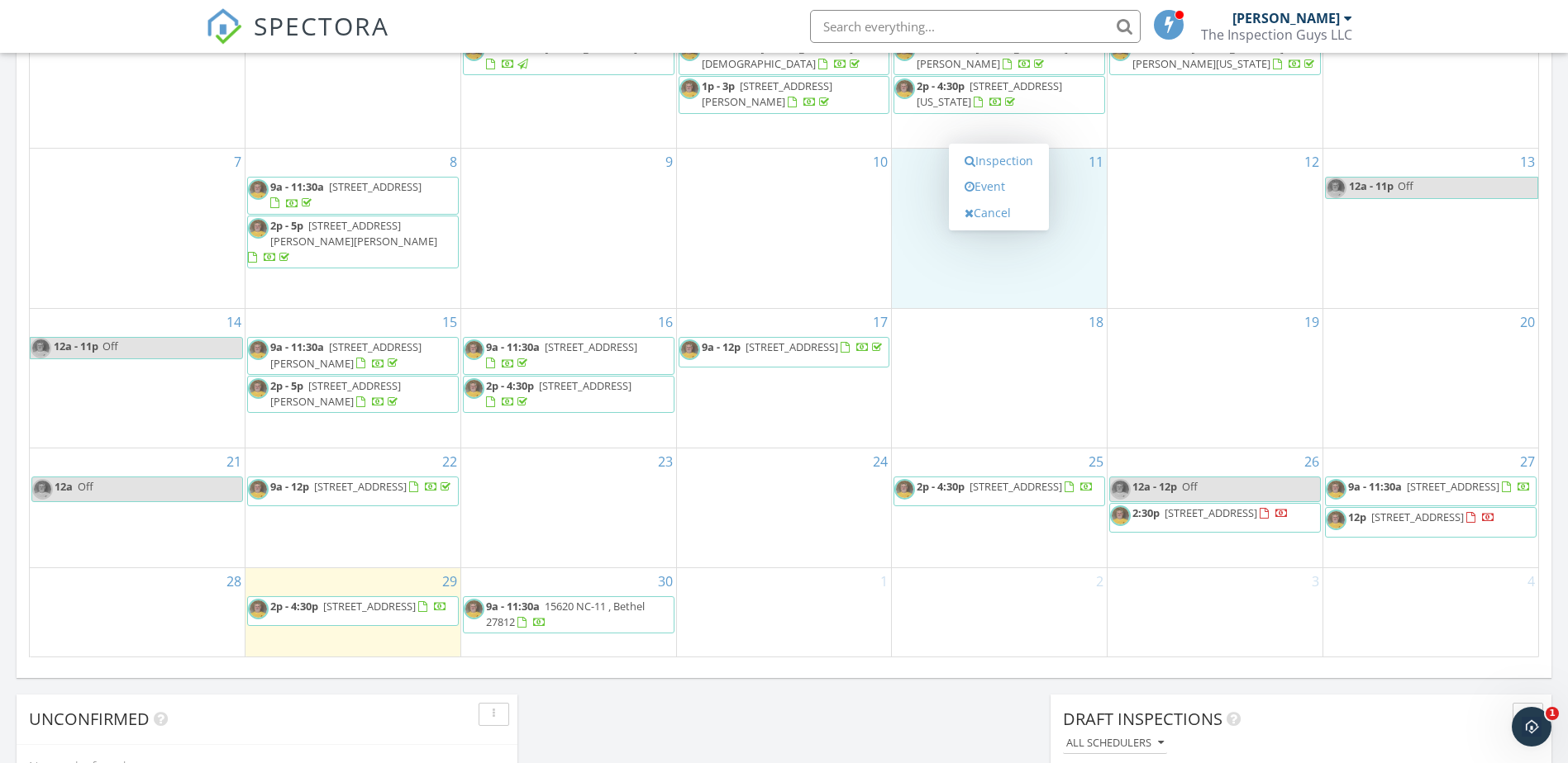
click at [1185, 226] on div "12" at bounding box center [1215, 228] width 215 height 159
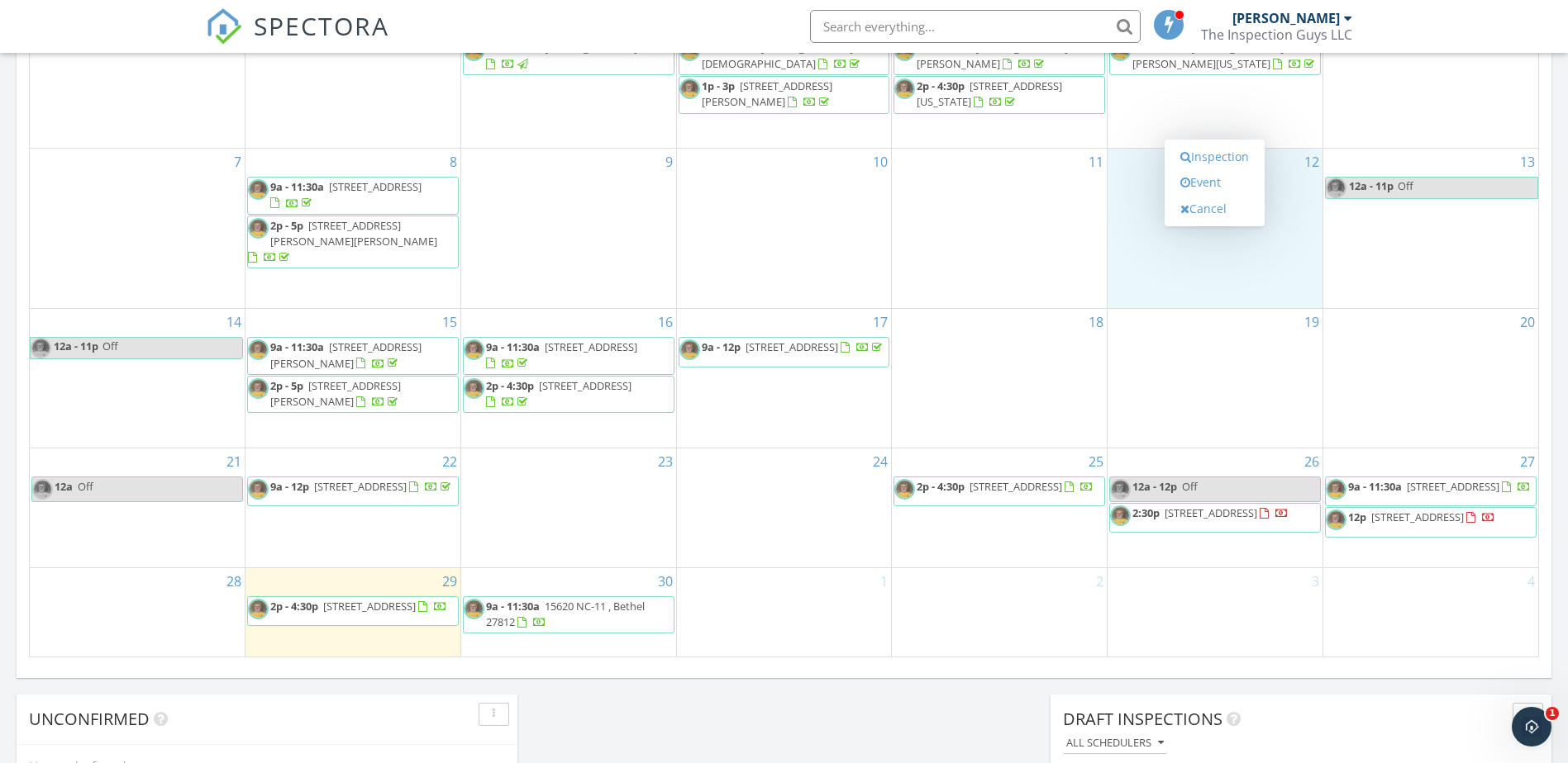
click at [1206, 364] on div "19" at bounding box center [1215, 378] width 215 height 138
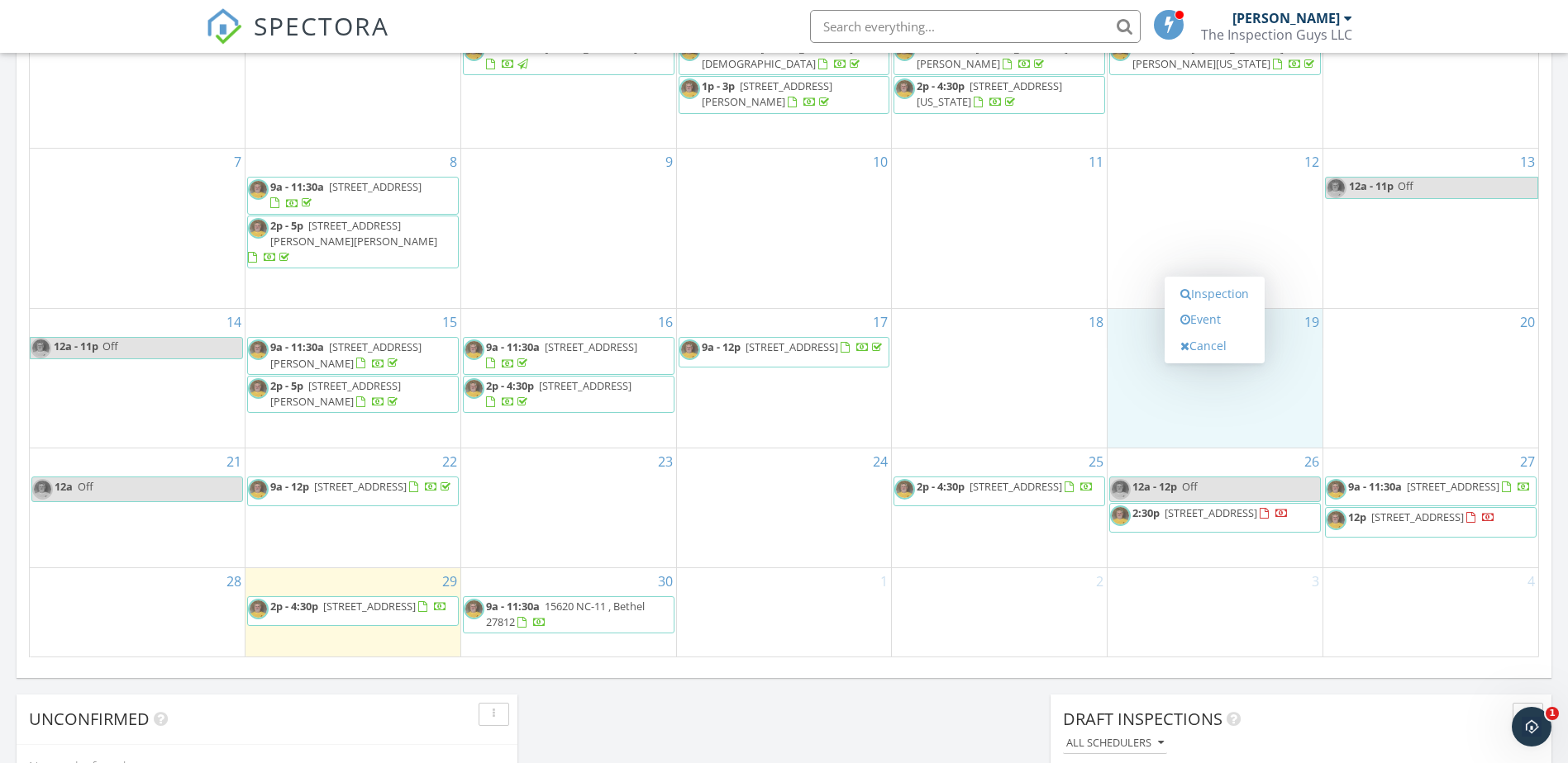
click at [1059, 355] on div "18" at bounding box center [999, 378] width 215 height 138
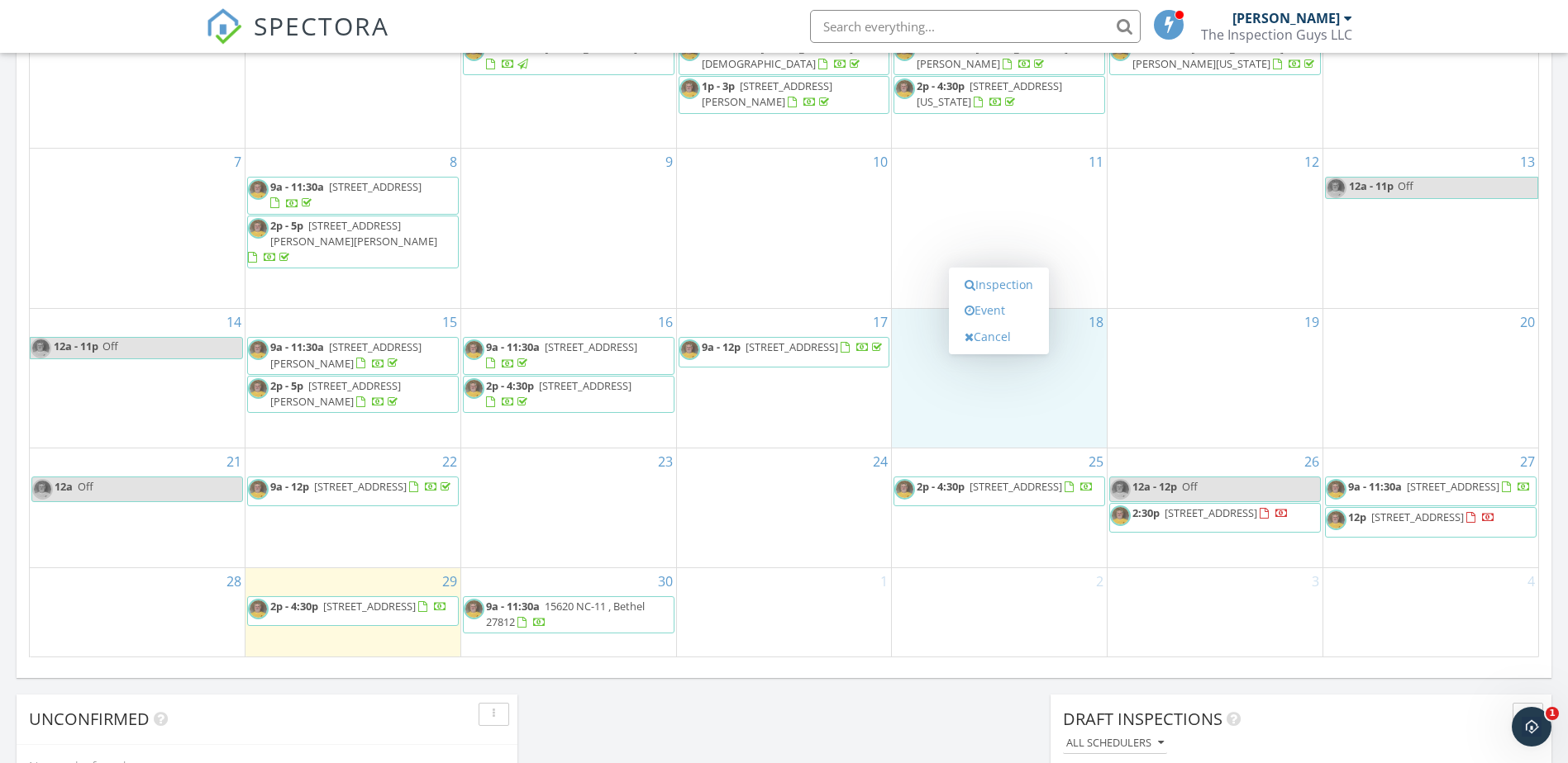
click at [868, 229] on div "10" at bounding box center [784, 228] width 215 height 159
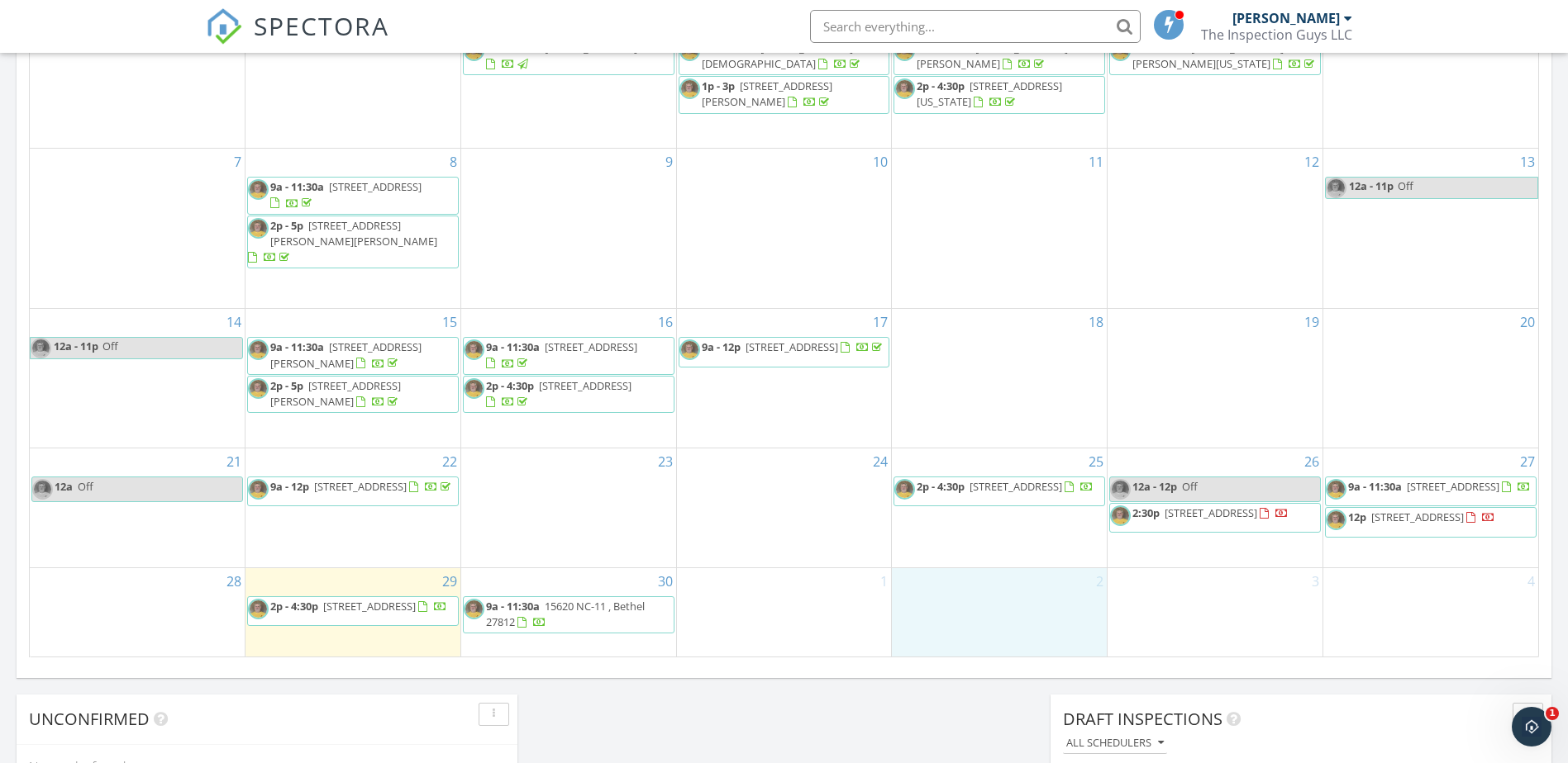
click at [1011, 613] on div "2" at bounding box center [999, 613] width 215 height 89
click at [911, 759] on div "Today All Inspectors 2:00 pm 2400 Great Laurel Ct , Greenville, NC 27834 Bryan …" at bounding box center [784, 109] width 1568 height 1504
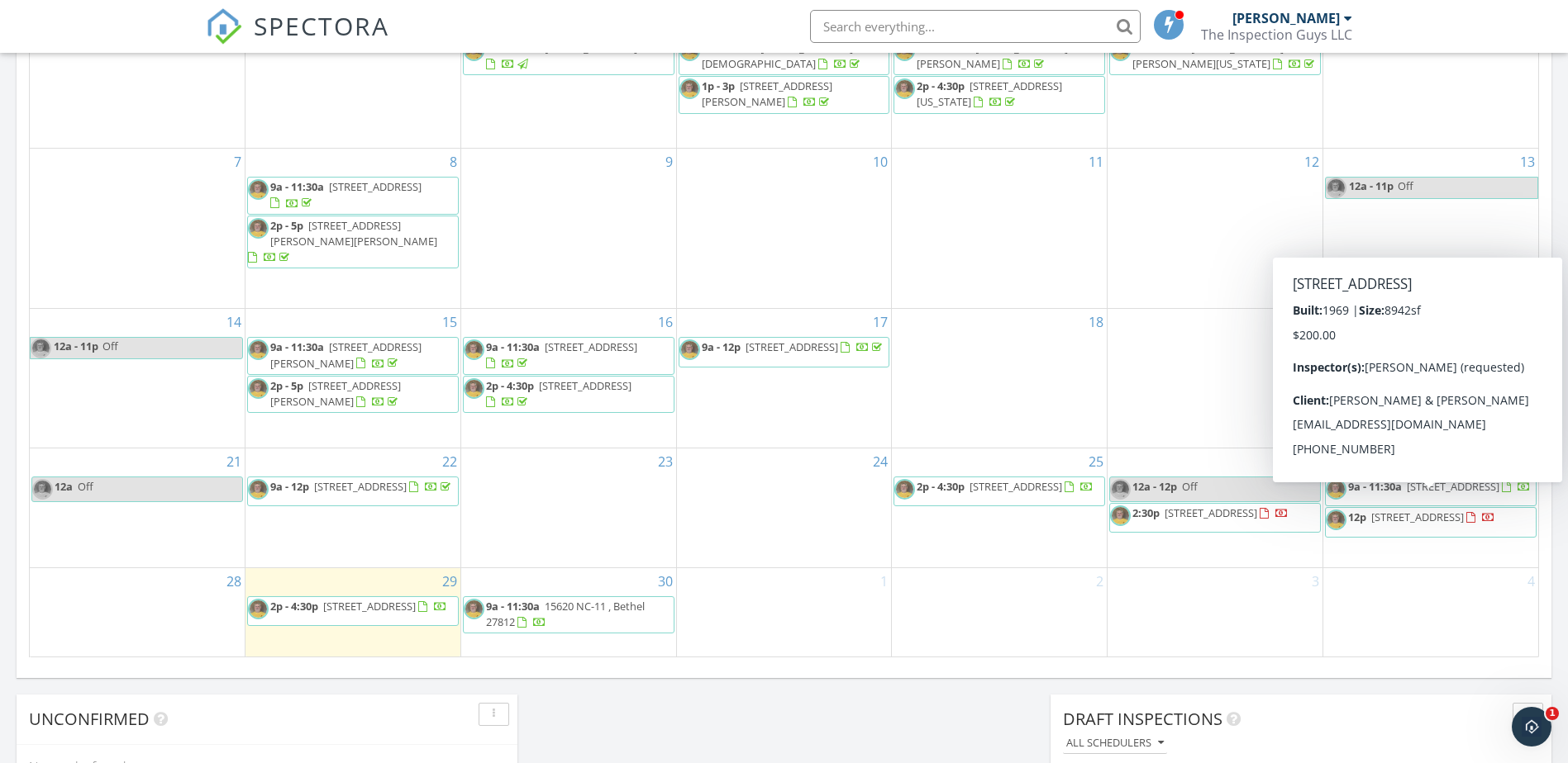
click at [1418, 510] on span "3000 Clubway Dr, Greenville 27834" at bounding box center [1417, 517] width 93 height 15
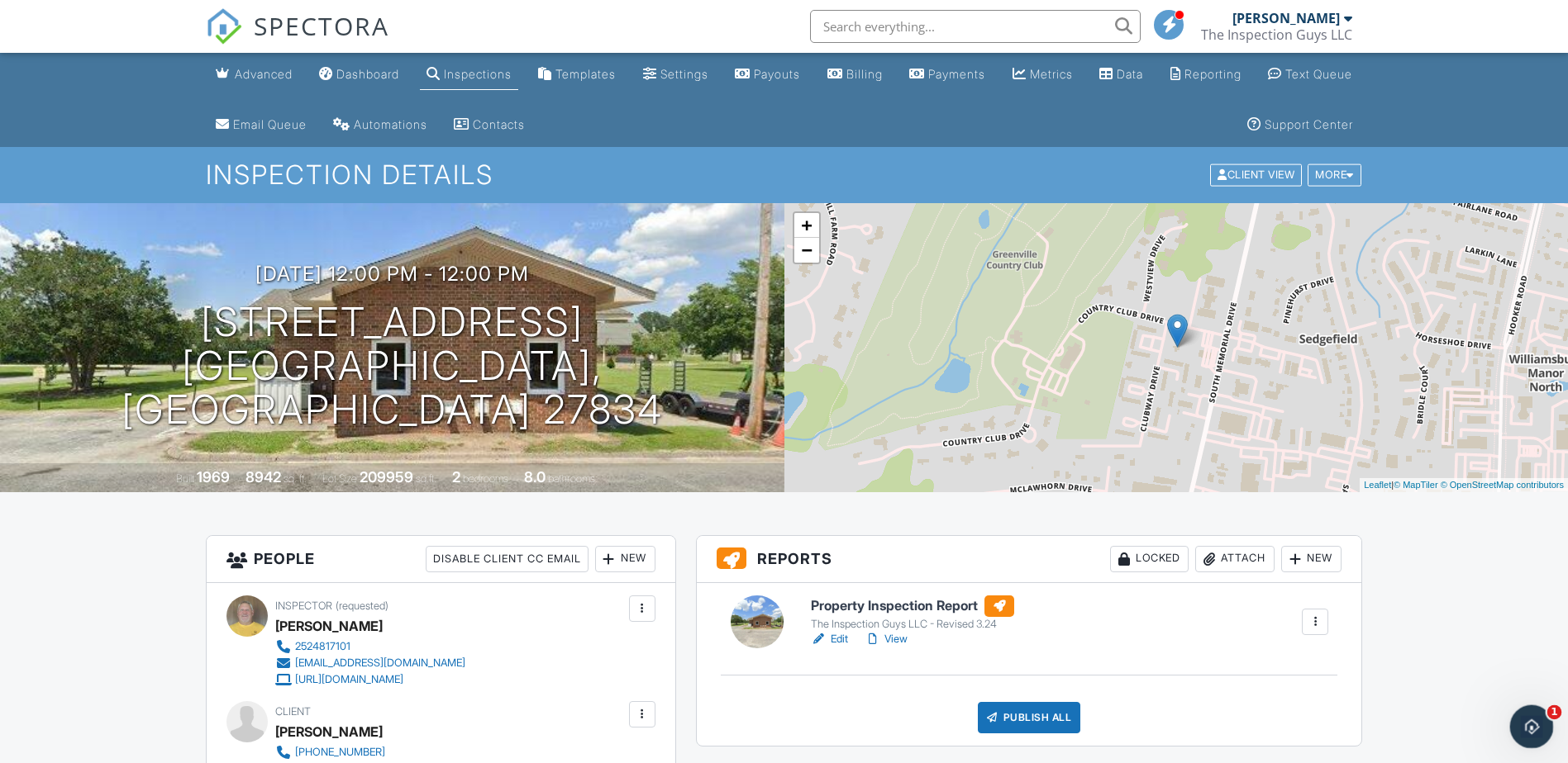
click at [1533, 724] on icon "Open Intercom Messenger" at bounding box center [1528, 724] width 27 height 27
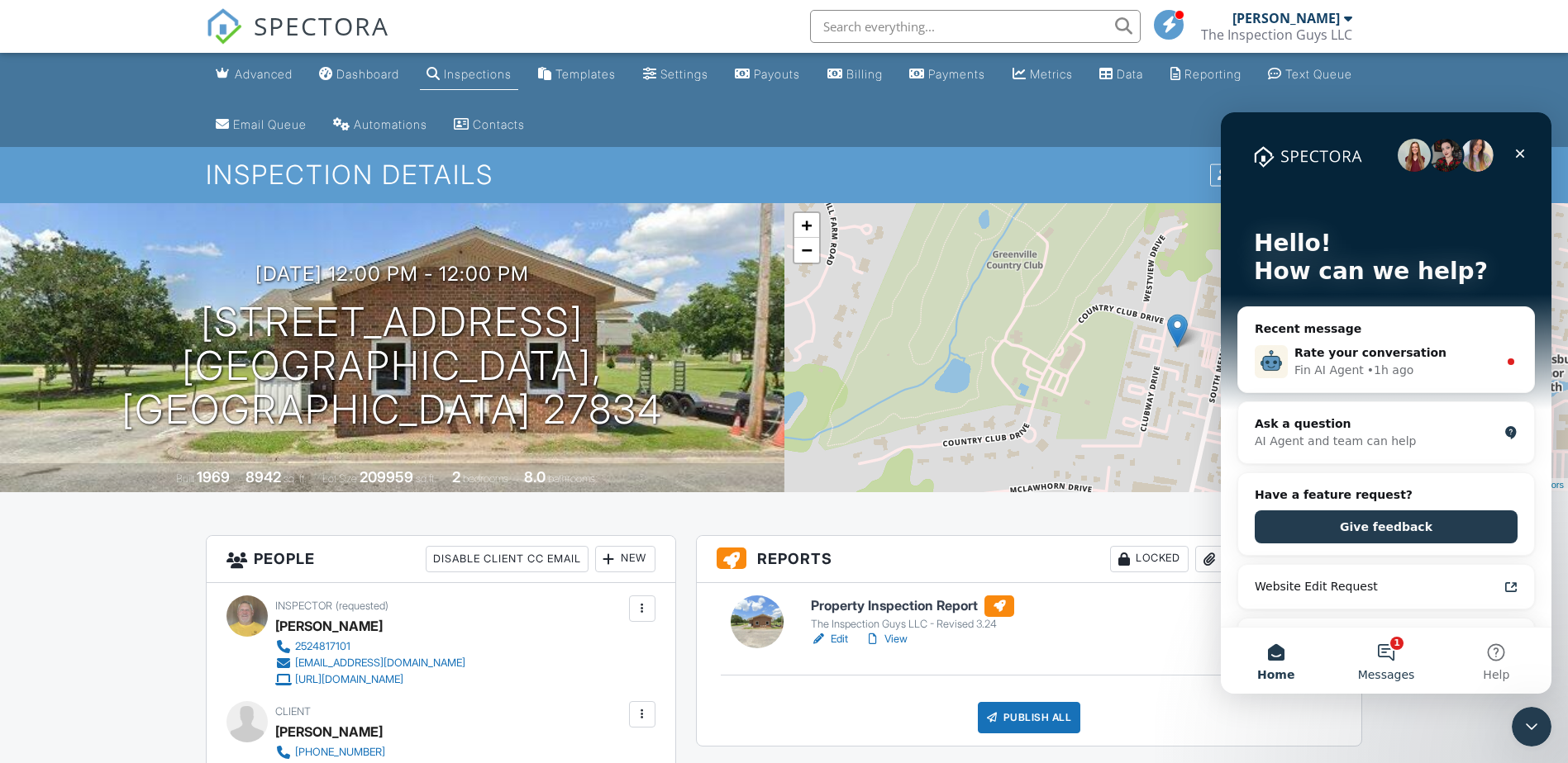
click at [1394, 669] on span "Messages" at bounding box center [1386, 675] width 57 height 12
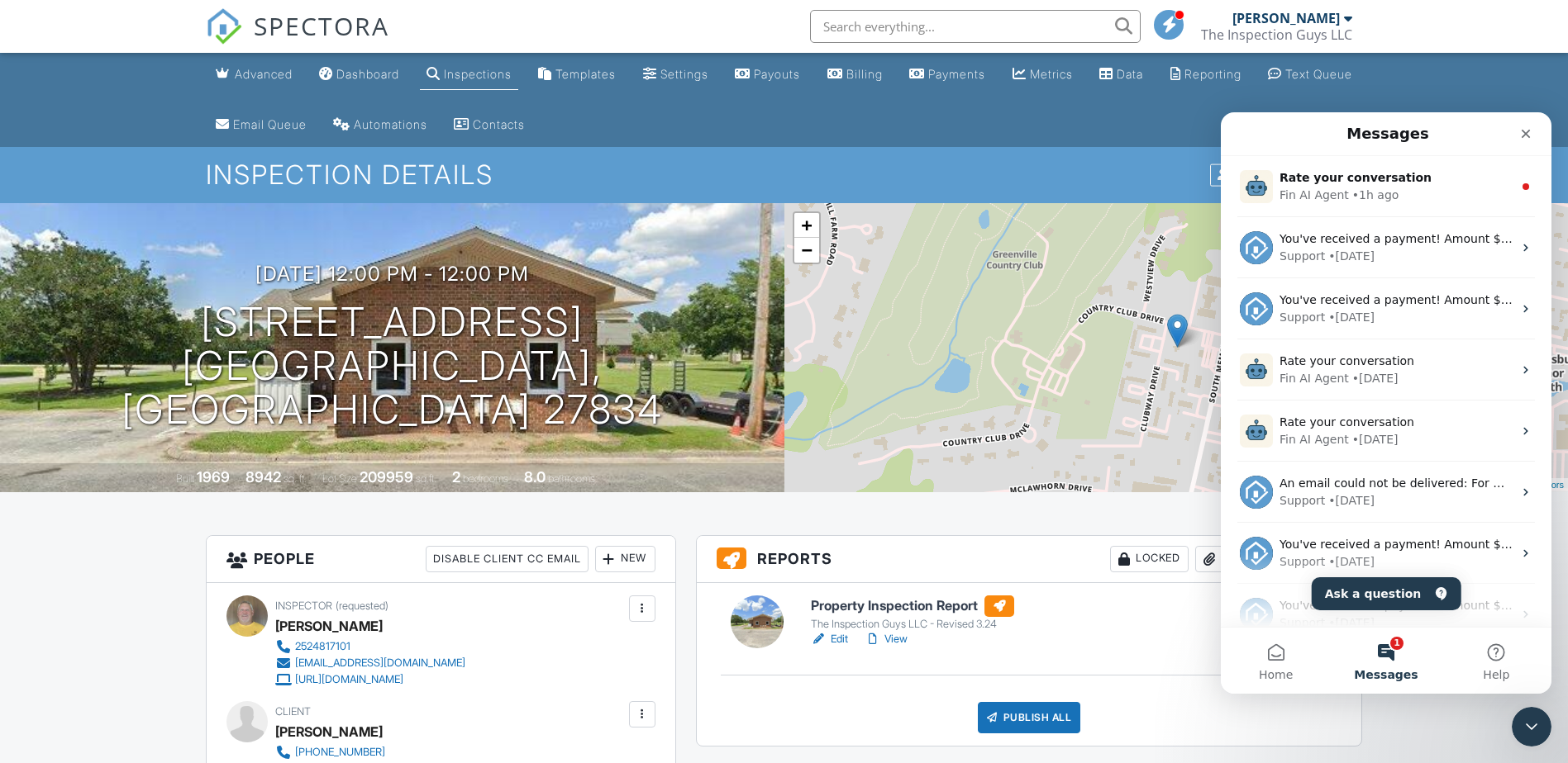
click at [906, 115] on div "Advanced Dashboard Inspections Templates Settings Payouts Billing Payments Metr…" at bounding box center [784, 100] width 1157 height 95
click at [1145, 715] on div "Publish All Checking report completion" at bounding box center [1029, 718] width 626 height 32
click at [1523, 127] on div "Close" at bounding box center [1525, 133] width 30 height 30
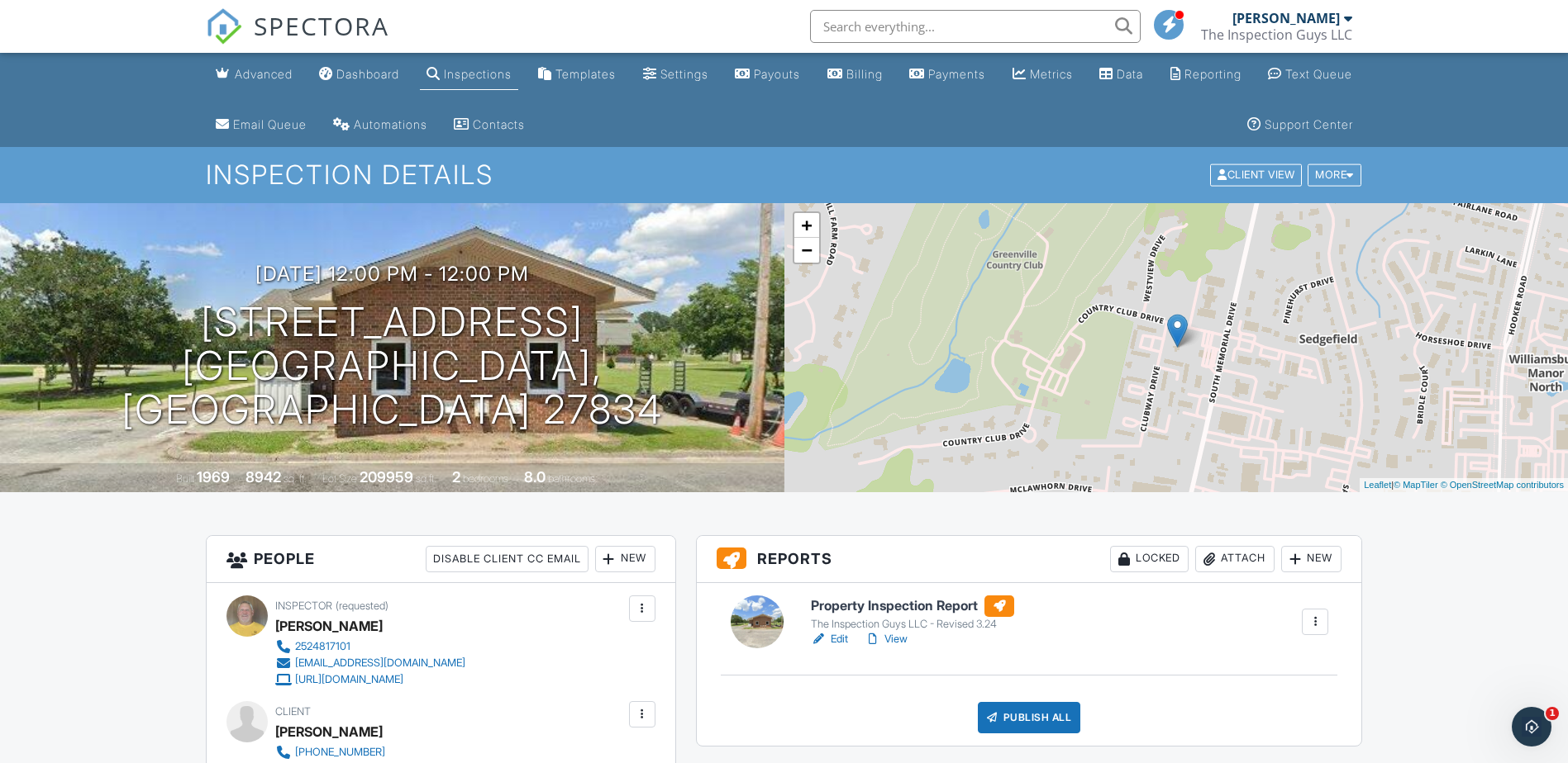
click at [362, 69] on div "Dashboard" at bounding box center [368, 74] width 63 height 14
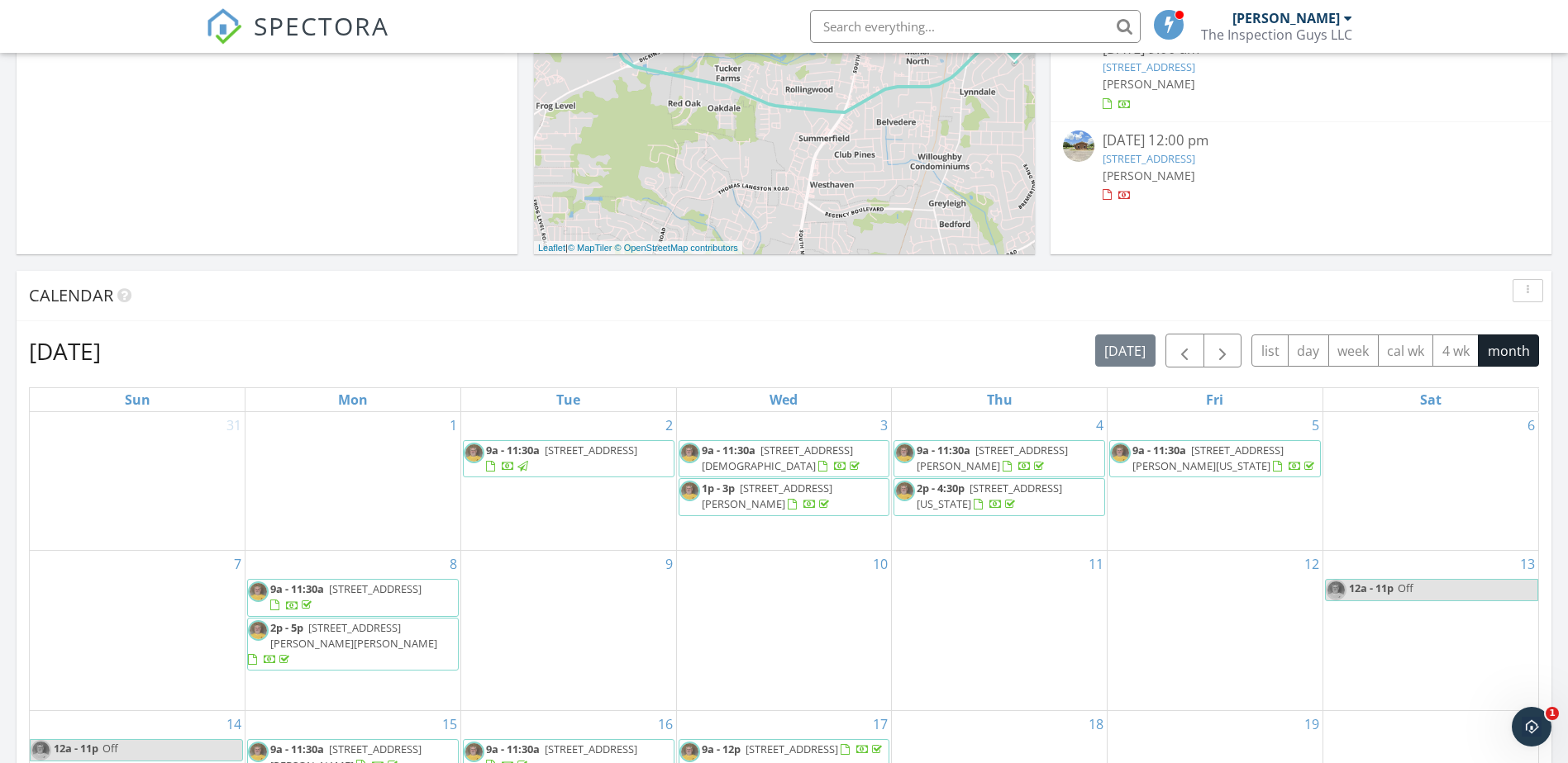
scroll to position [496, 0]
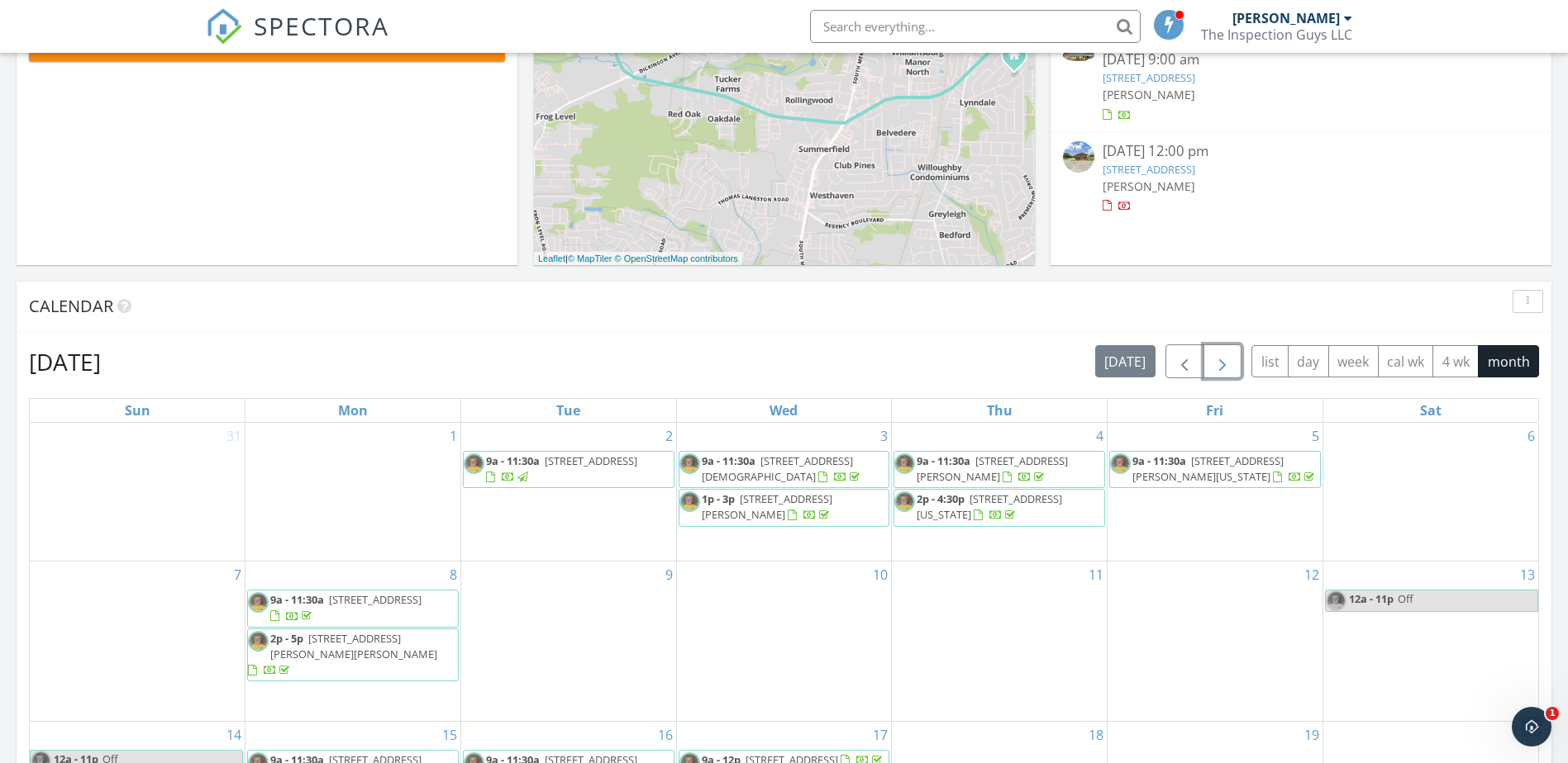
click at [1227, 362] on span "button" at bounding box center [1222, 362] width 20 height 20
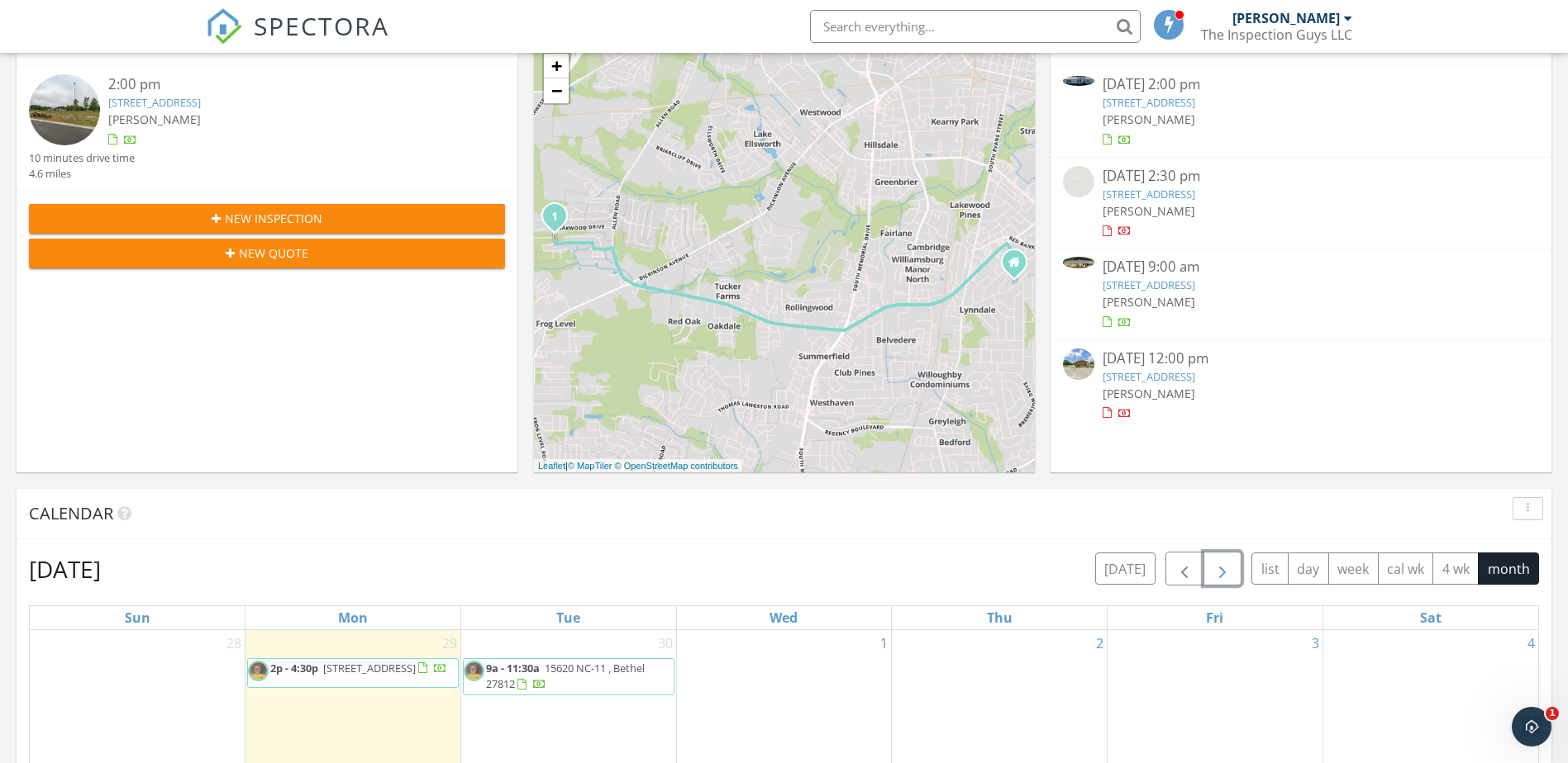
scroll to position [290, 0]
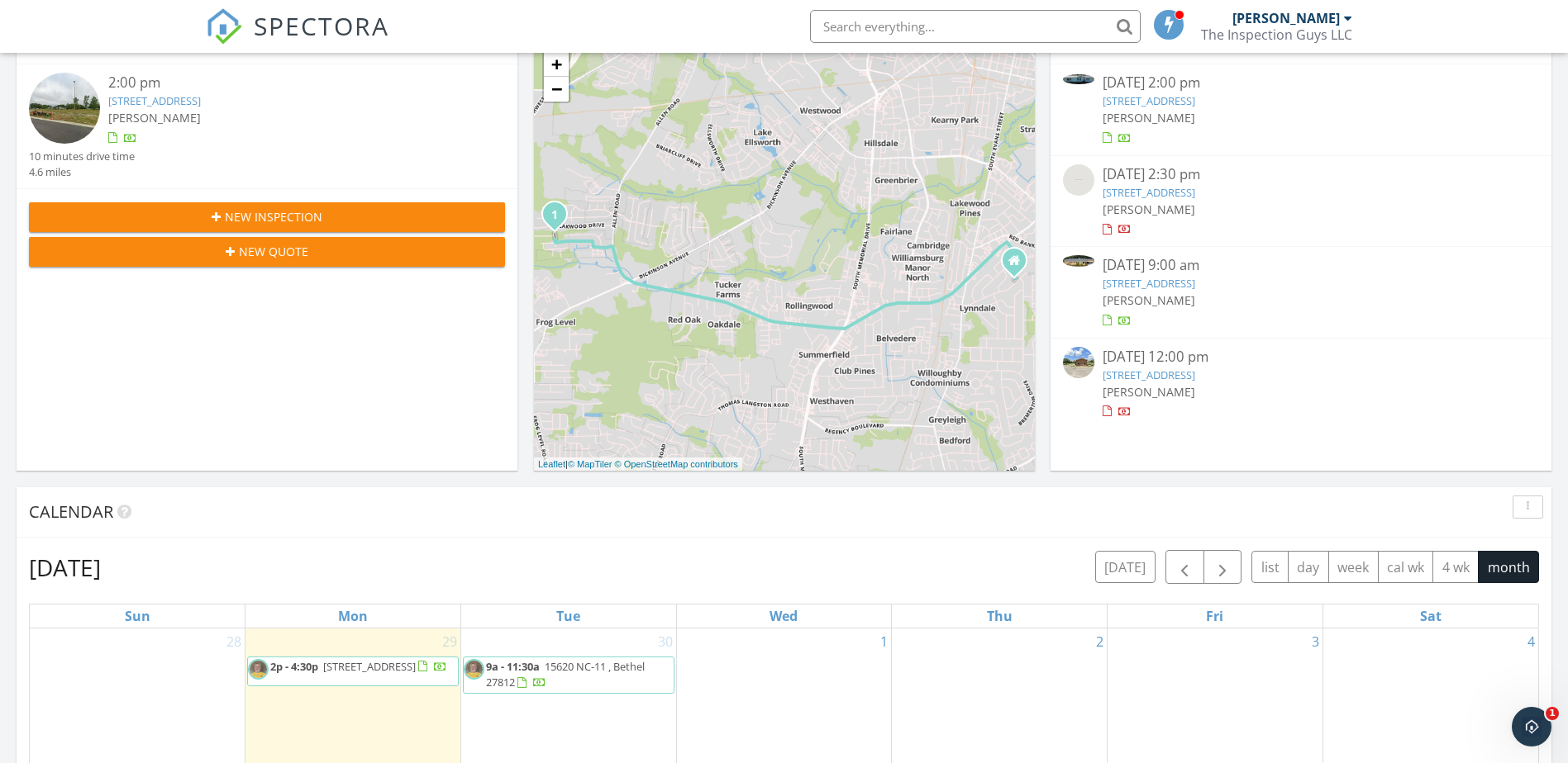
click at [815, 526] on div "Calendar" at bounding box center [784, 512] width 1534 height 51
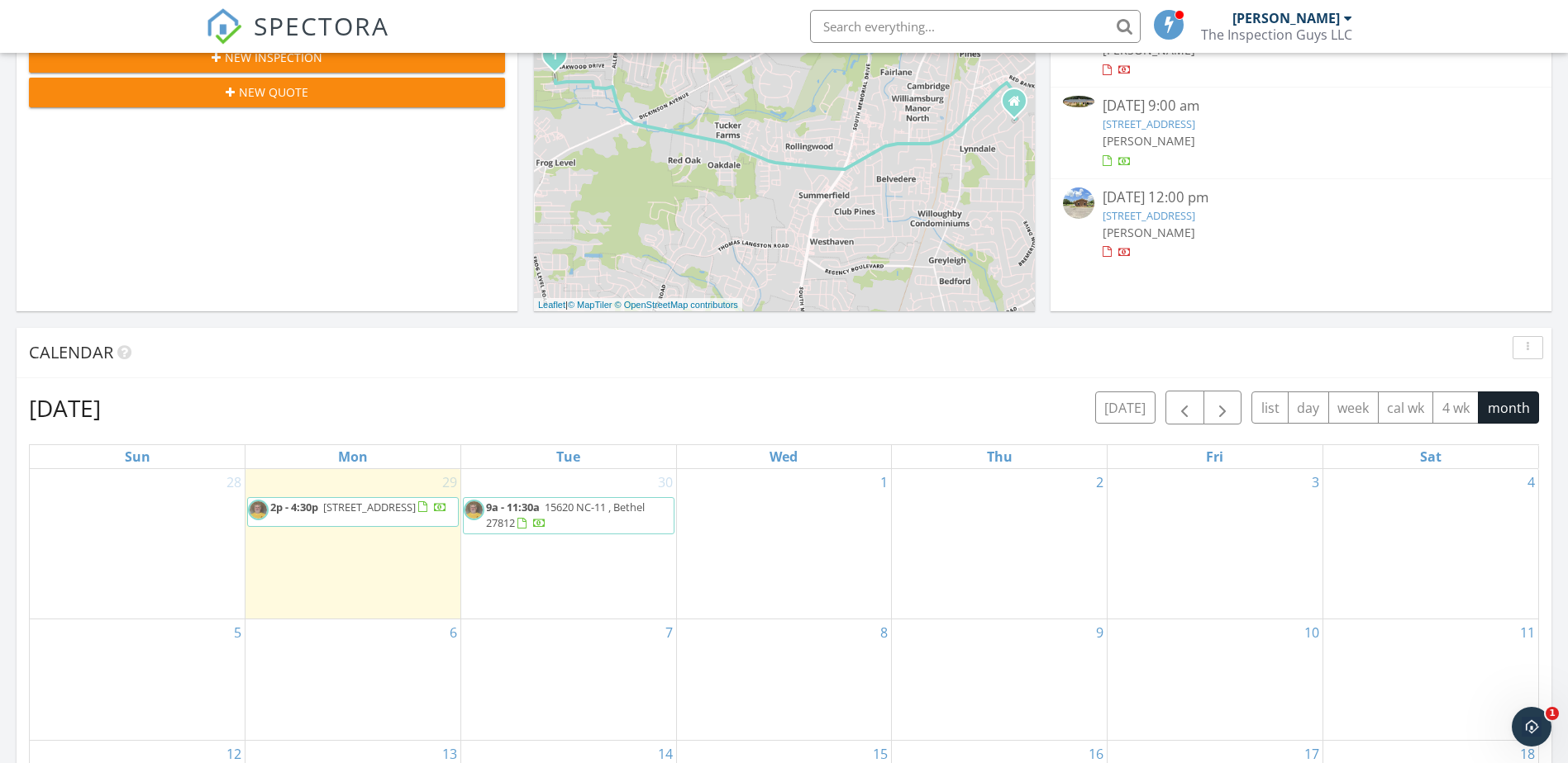
scroll to position [455, 0]
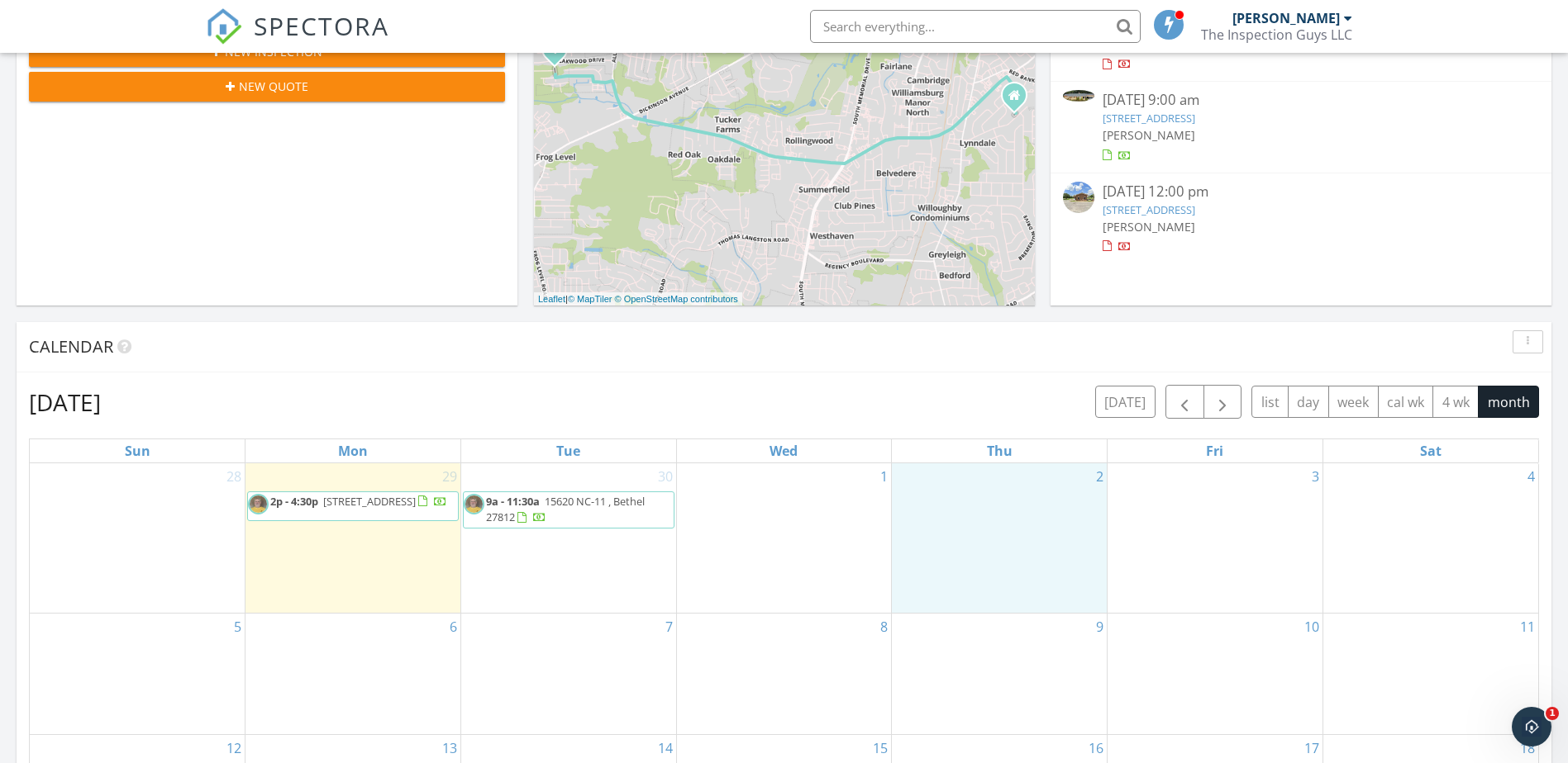
click at [948, 544] on div "2" at bounding box center [999, 538] width 215 height 149
click at [1007, 476] on link "Inspection" at bounding box center [998, 475] width 85 height 27
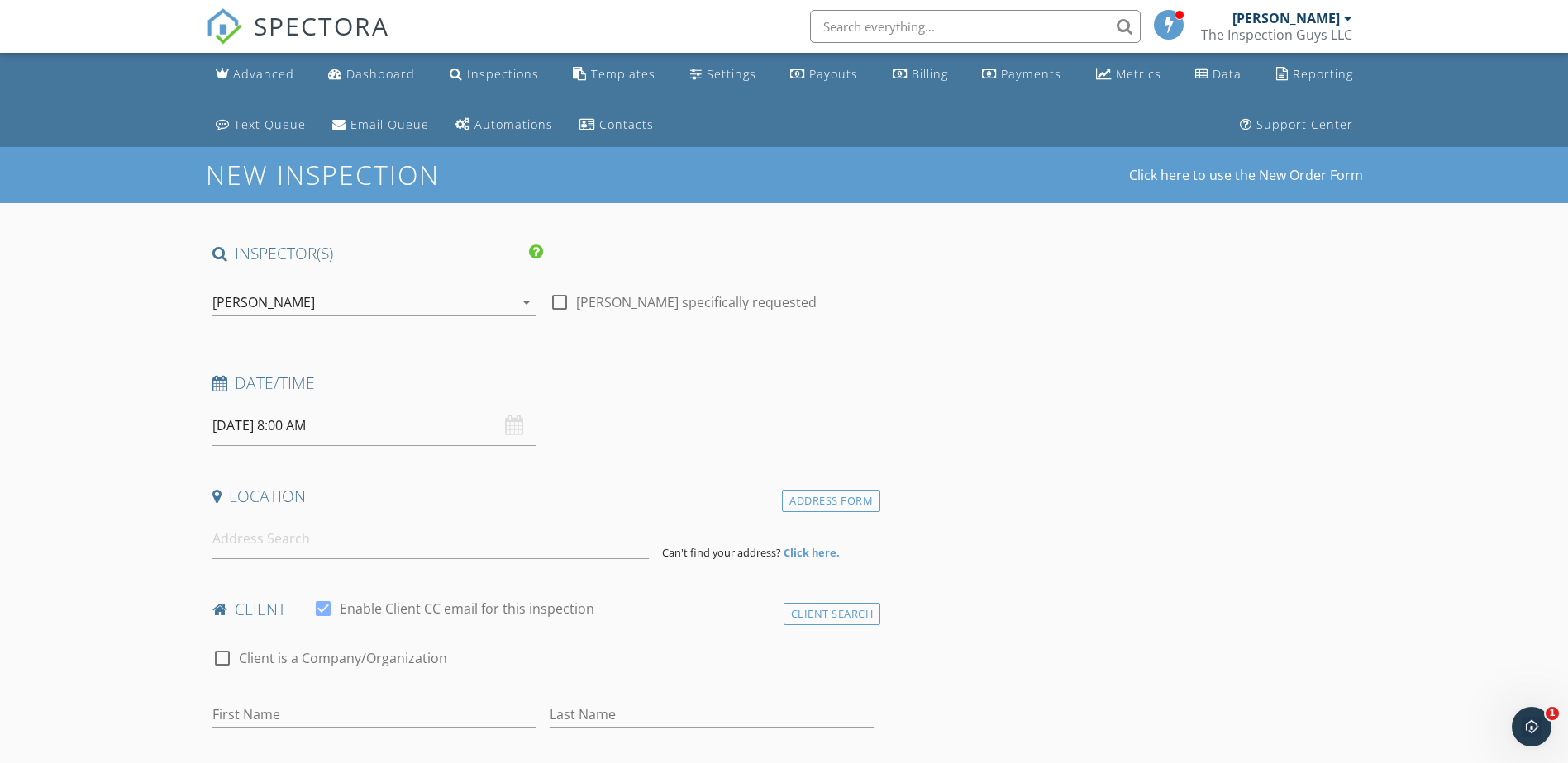
click at [352, 422] on input "10/02/2025 8:00 AM" at bounding box center [374, 425] width 324 height 41
type input "09"
type input "10/02/2025 9:00 AM"
click at [309, 696] on span at bounding box center [309, 699] width 12 height 17
type input "10"
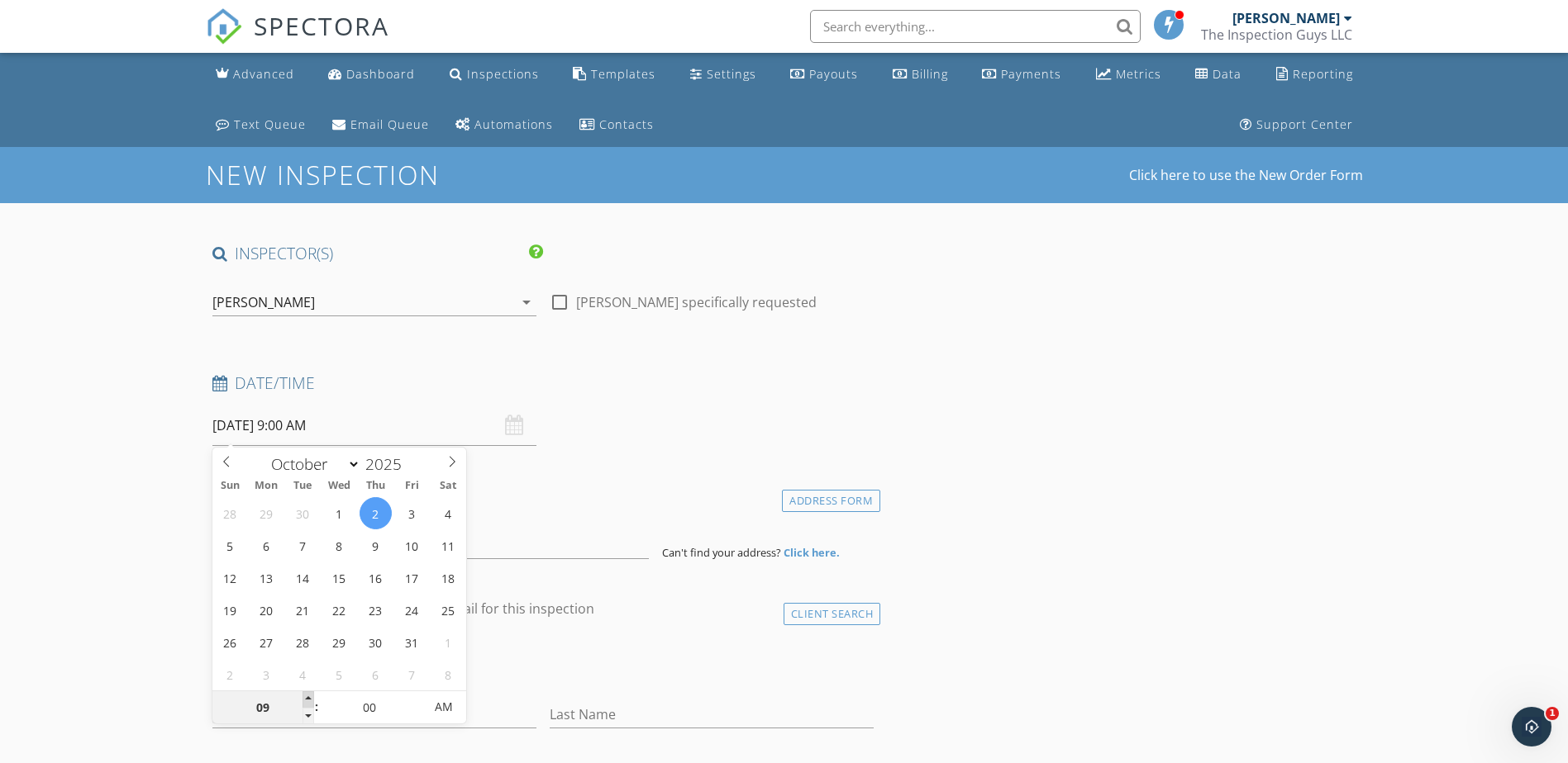
type input "10/02/2025 10:00 AM"
click at [309, 696] on span at bounding box center [309, 699] width 12 height 17
type input "11"
type input "10/02/2025 11:00 AM"
click at [309, 696] on span at bounding box center [309, 699] width 12 height 17
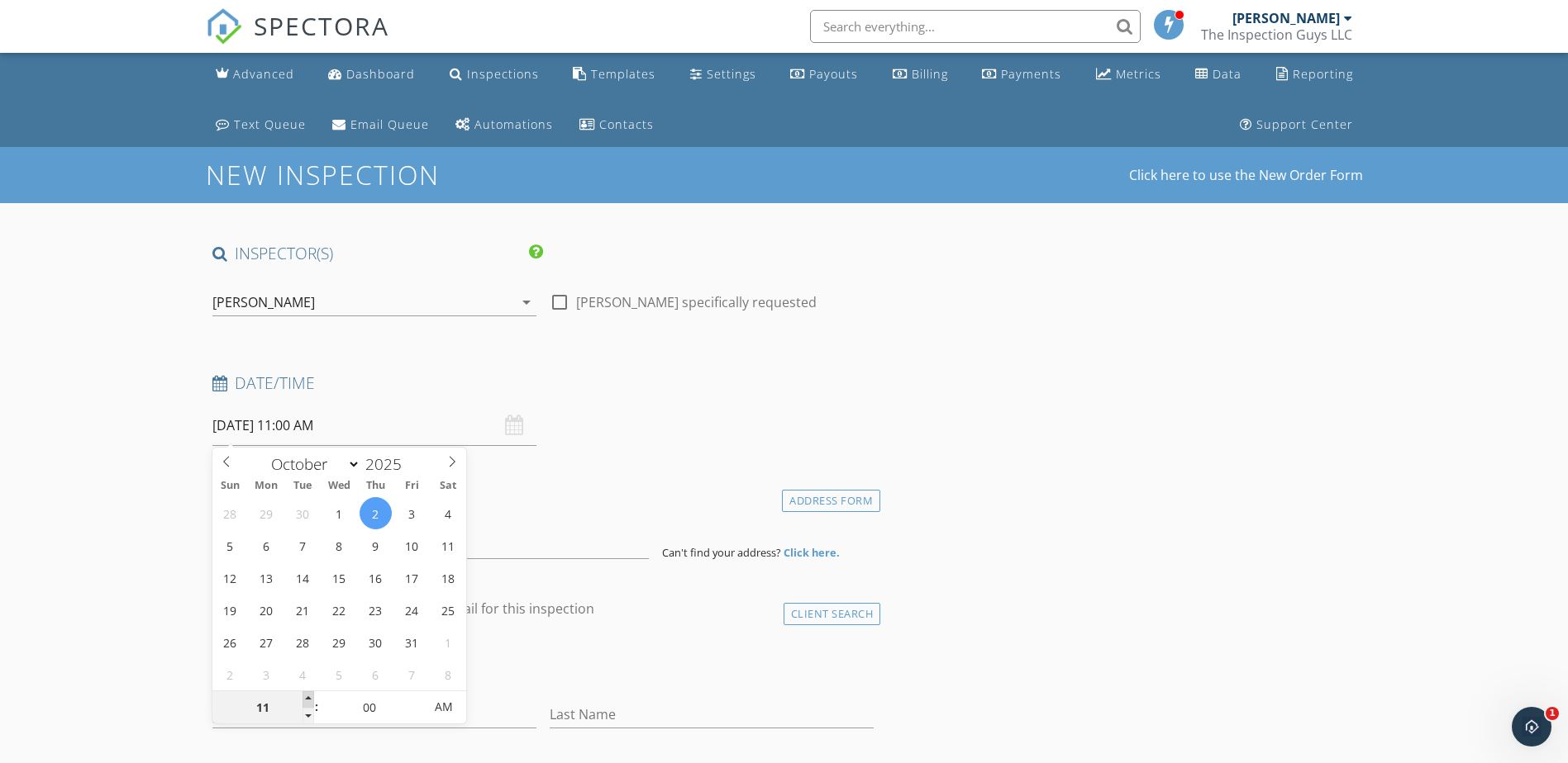
type input "12"
type input "10/02/2025 12:00 PM"
click at [309, 696] on span at bounding box center [309, 699] width 12 height 17
type input "01"
type input "10/02/2025 1:00 PM"
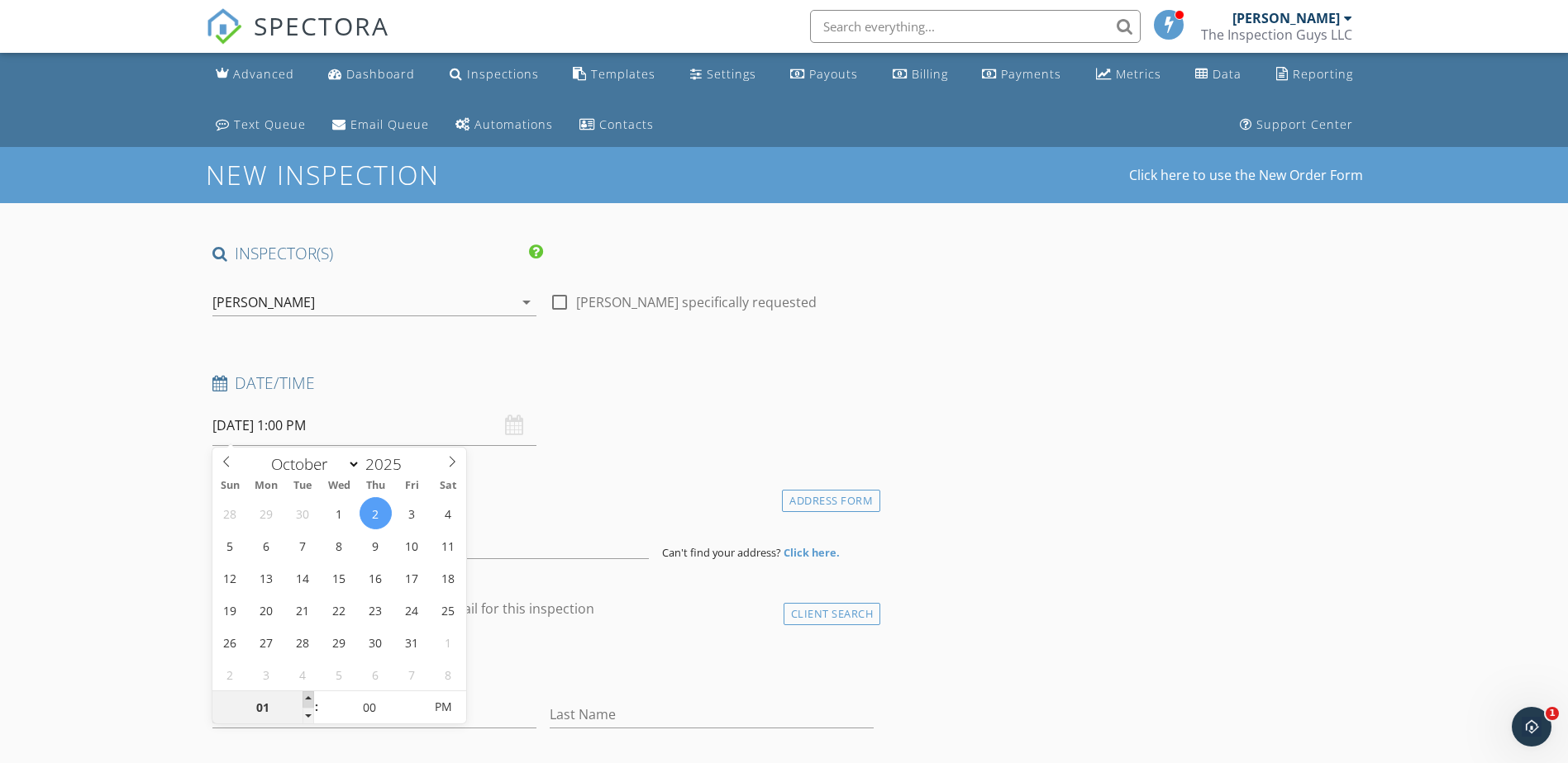
click at [309, 696] on span at bounding box center [309, 699] width 12 height 17
type input "02"
type input "10/02/2025 2:00 PM"
click at [309, 696] on span at bounding box center [309, 699] width 12 height 17
click at [539, 514] on div "Location" at bounding box center [544, 502] width 675 height 33
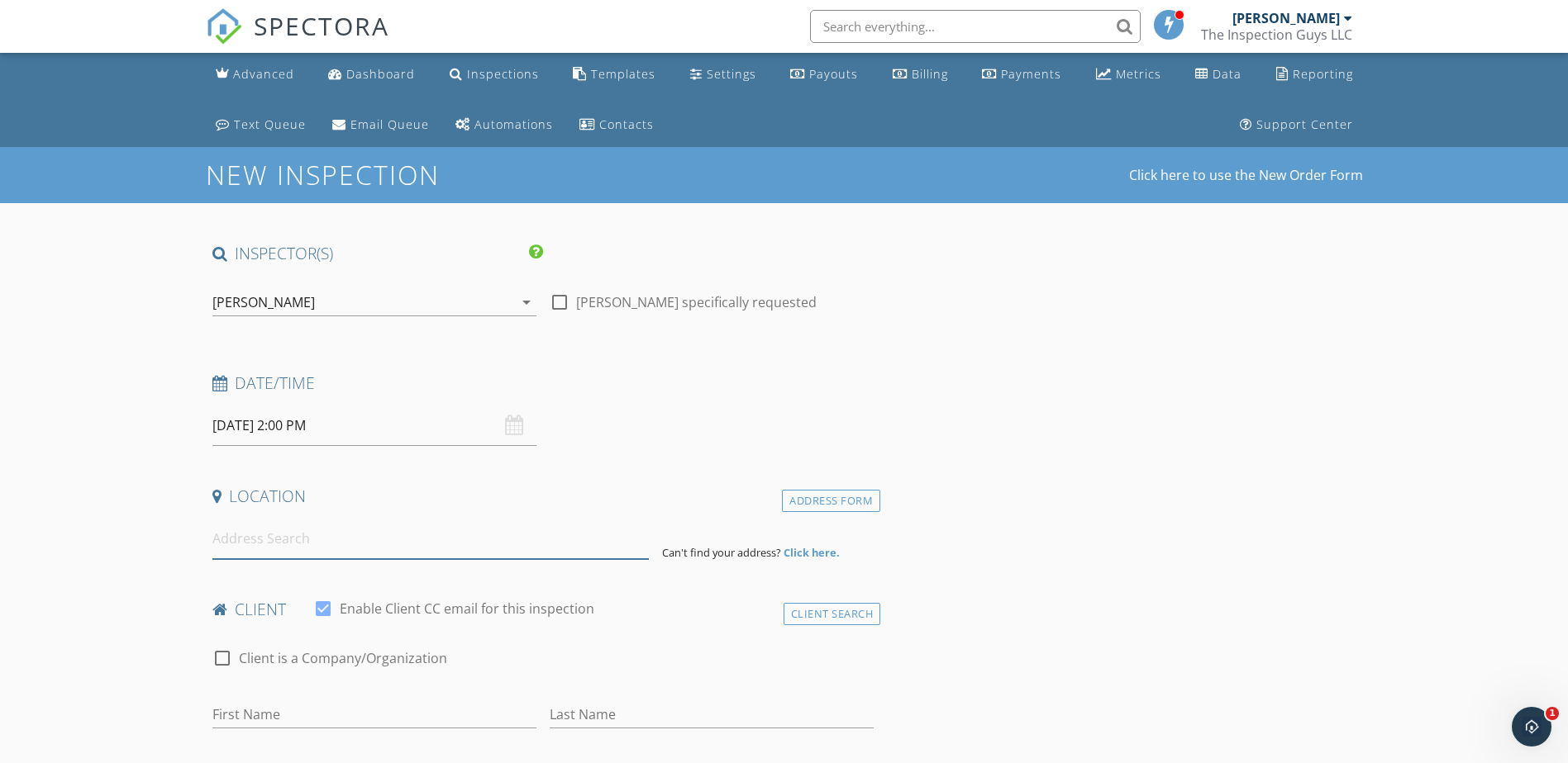
click at [375, 548] on input at bounding box center [430, 539] width 436 height 41
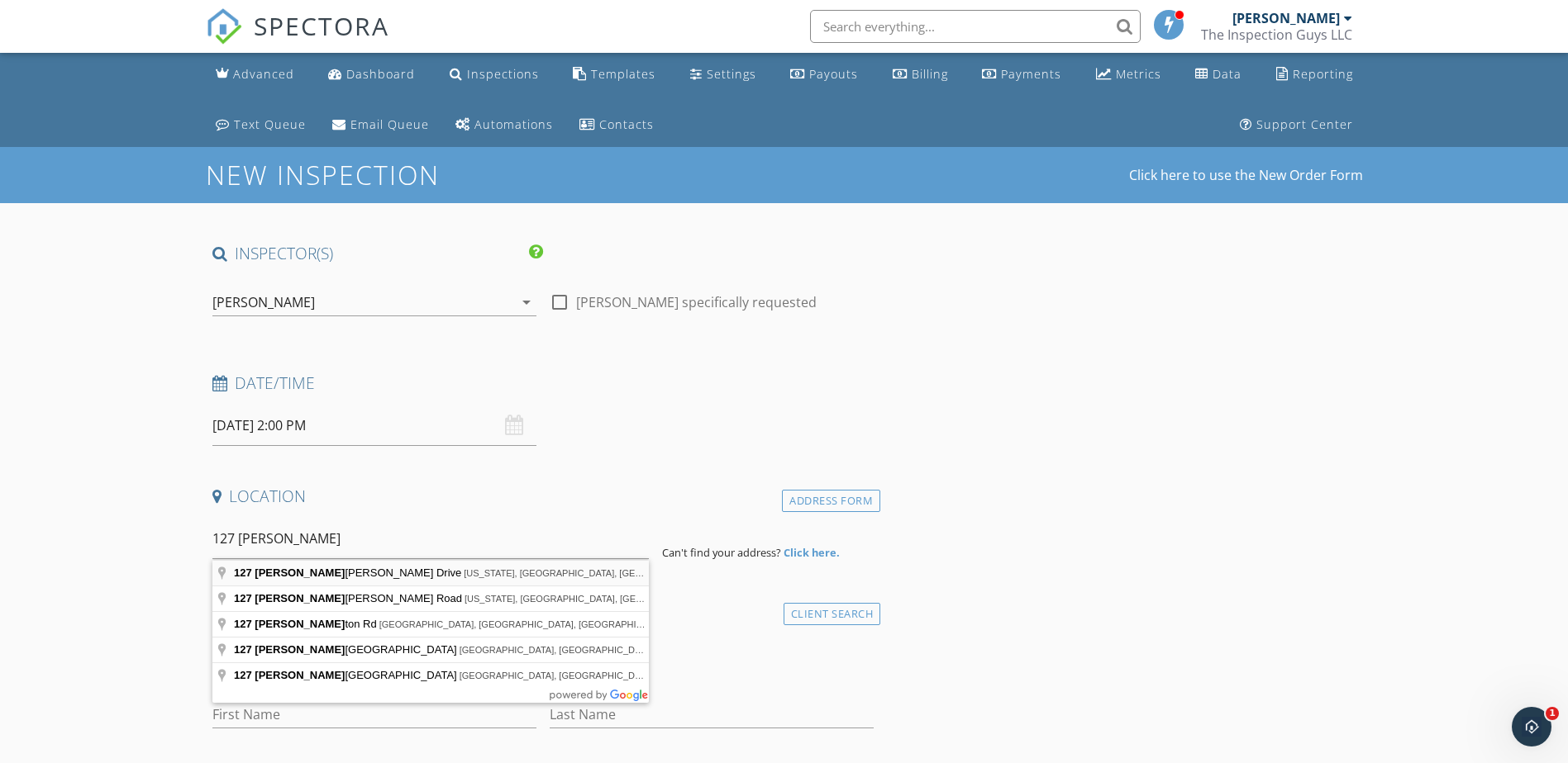
type input "127 Hillingdale Drive, Washington, NC, USA"
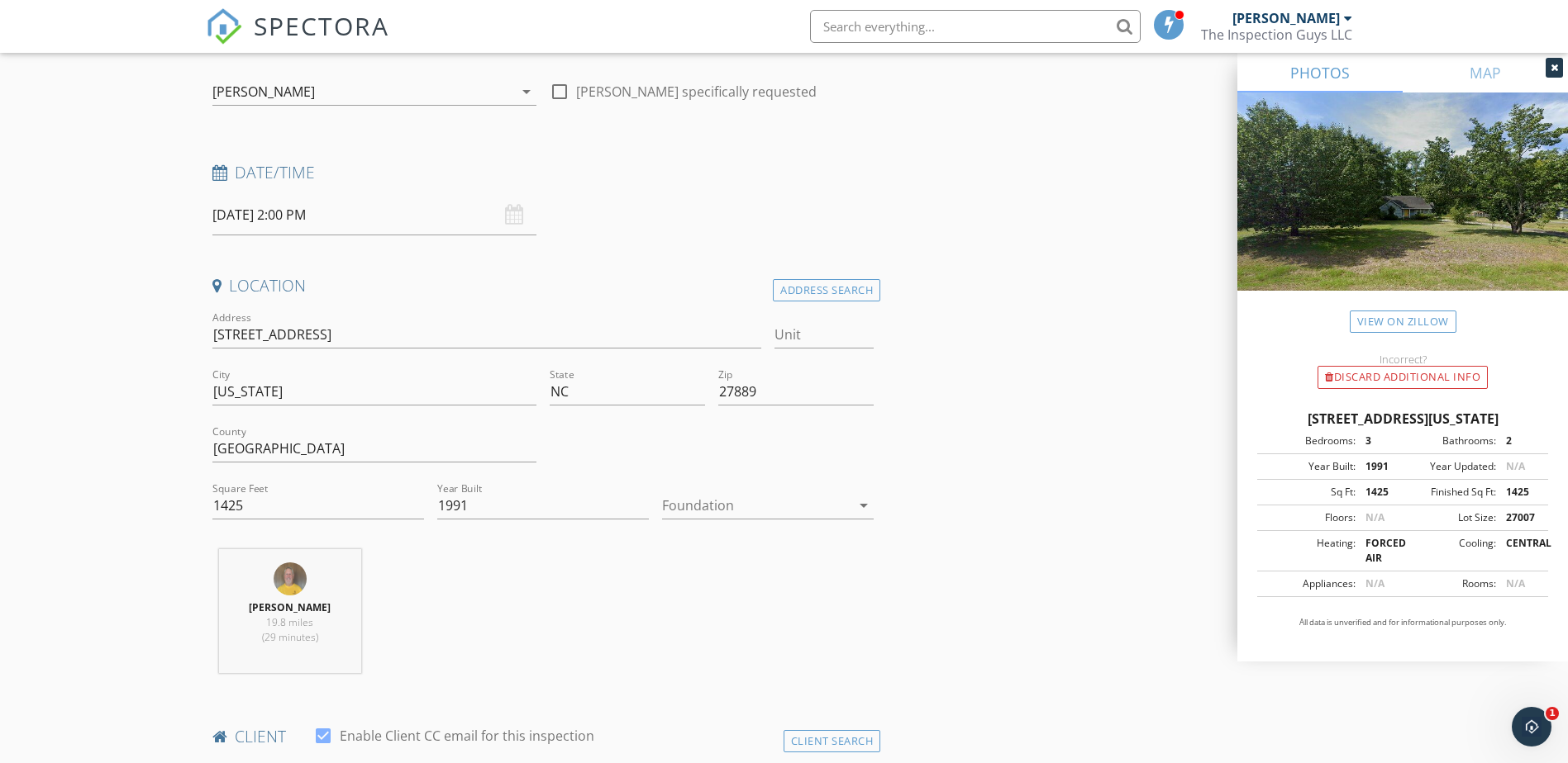
scroll to position [248, 0]
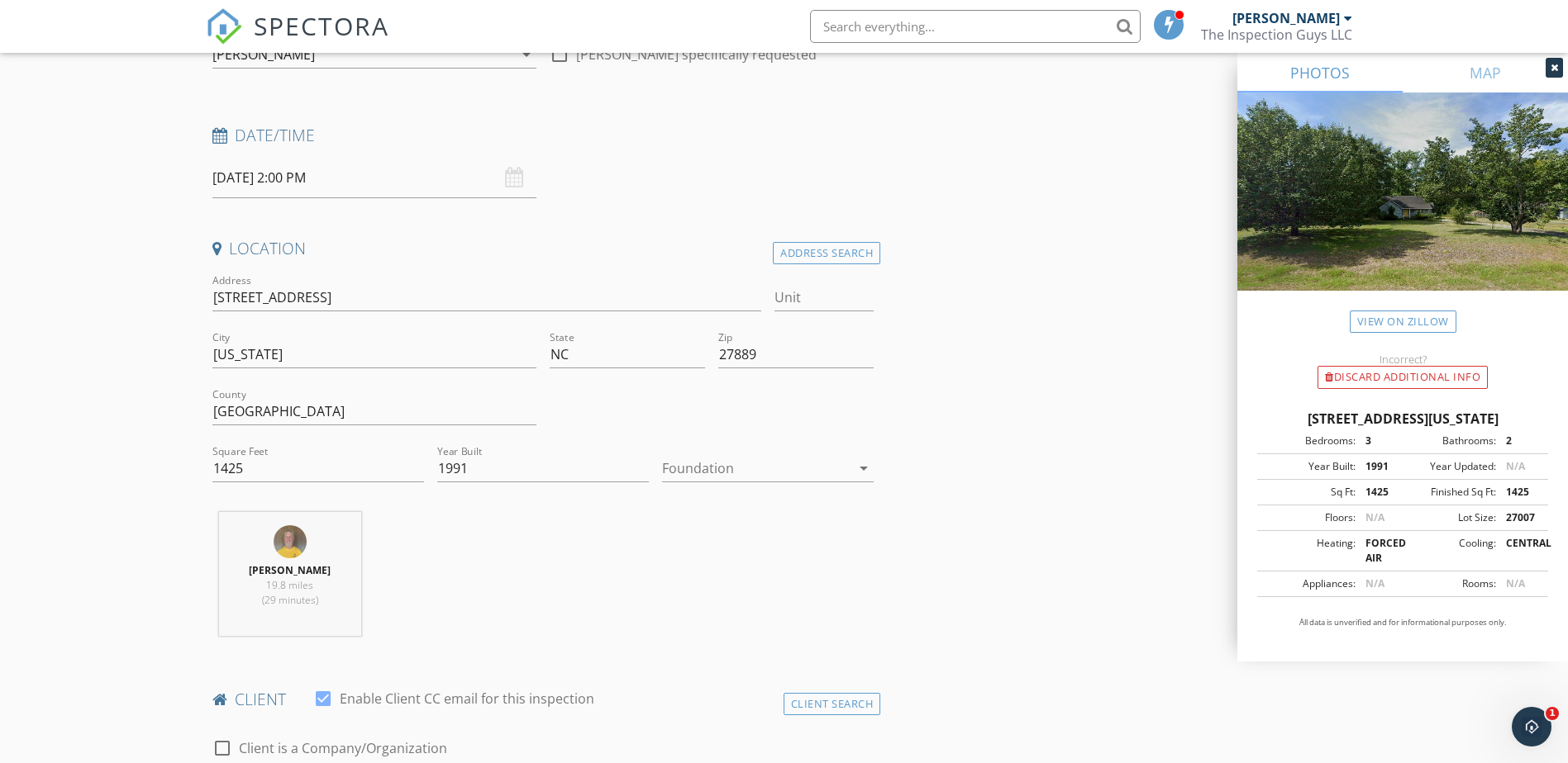
click at [860, 467] on icon "arrow_drop_down" at bounding box center [864, 468] width 20 height 20
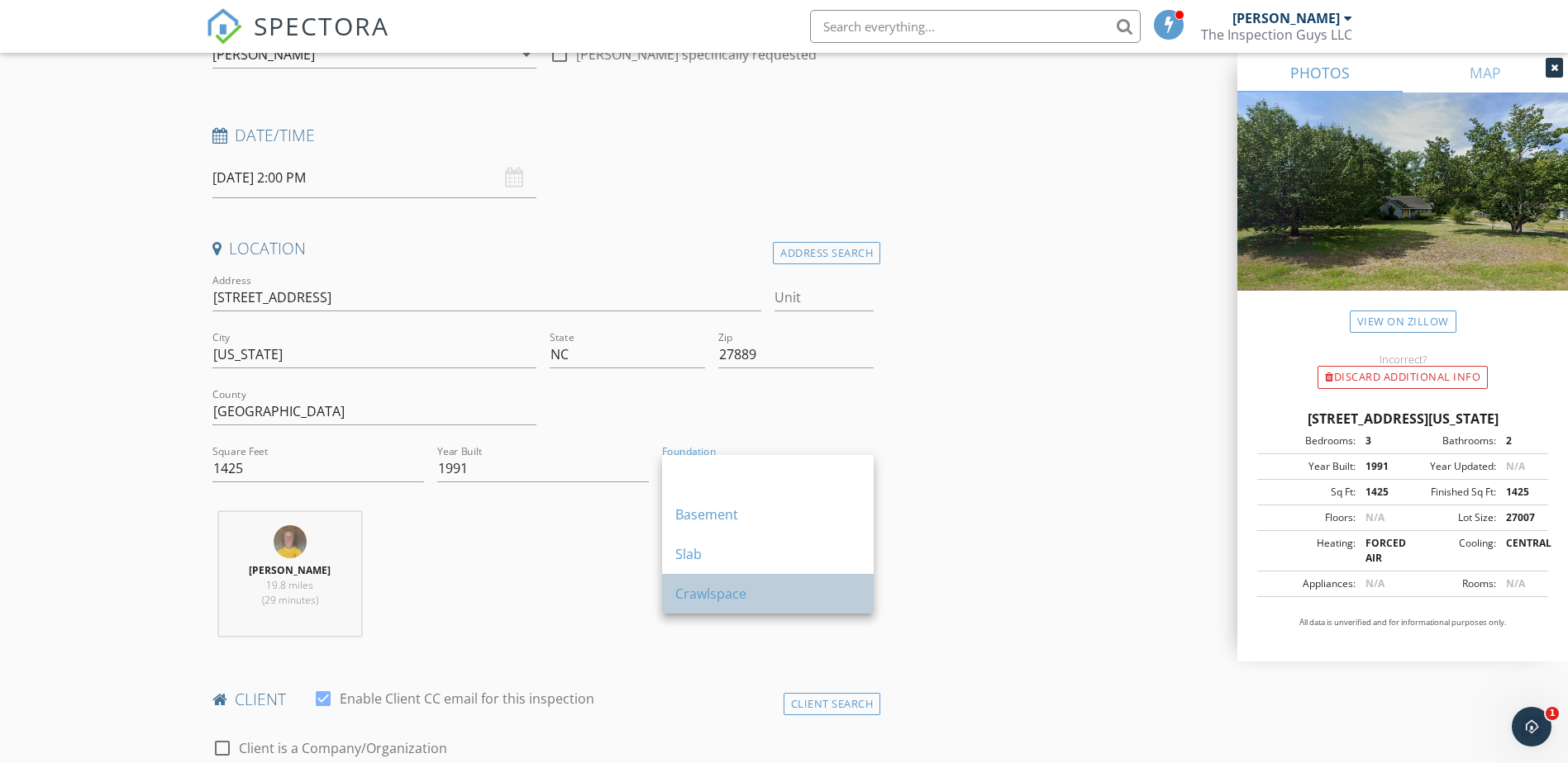
click at [720, 590] on div "Crawlspace" at bounding box center [768, 594] width 185 height 20
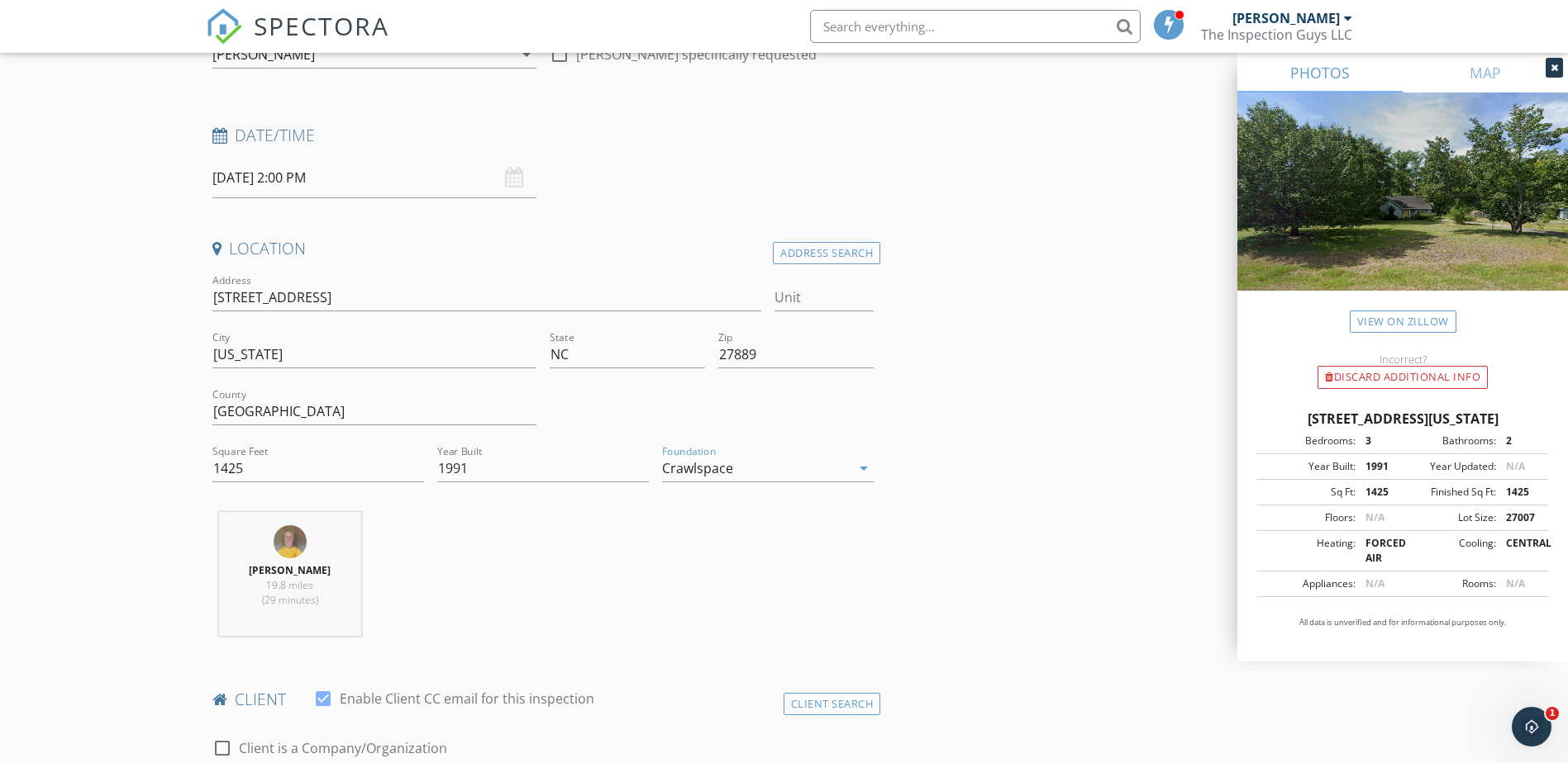
click at [731, 602] on div "Bryan Metz 19.8 miles (29 minutes)" at bounding box center [544, 581] width 675 height 137
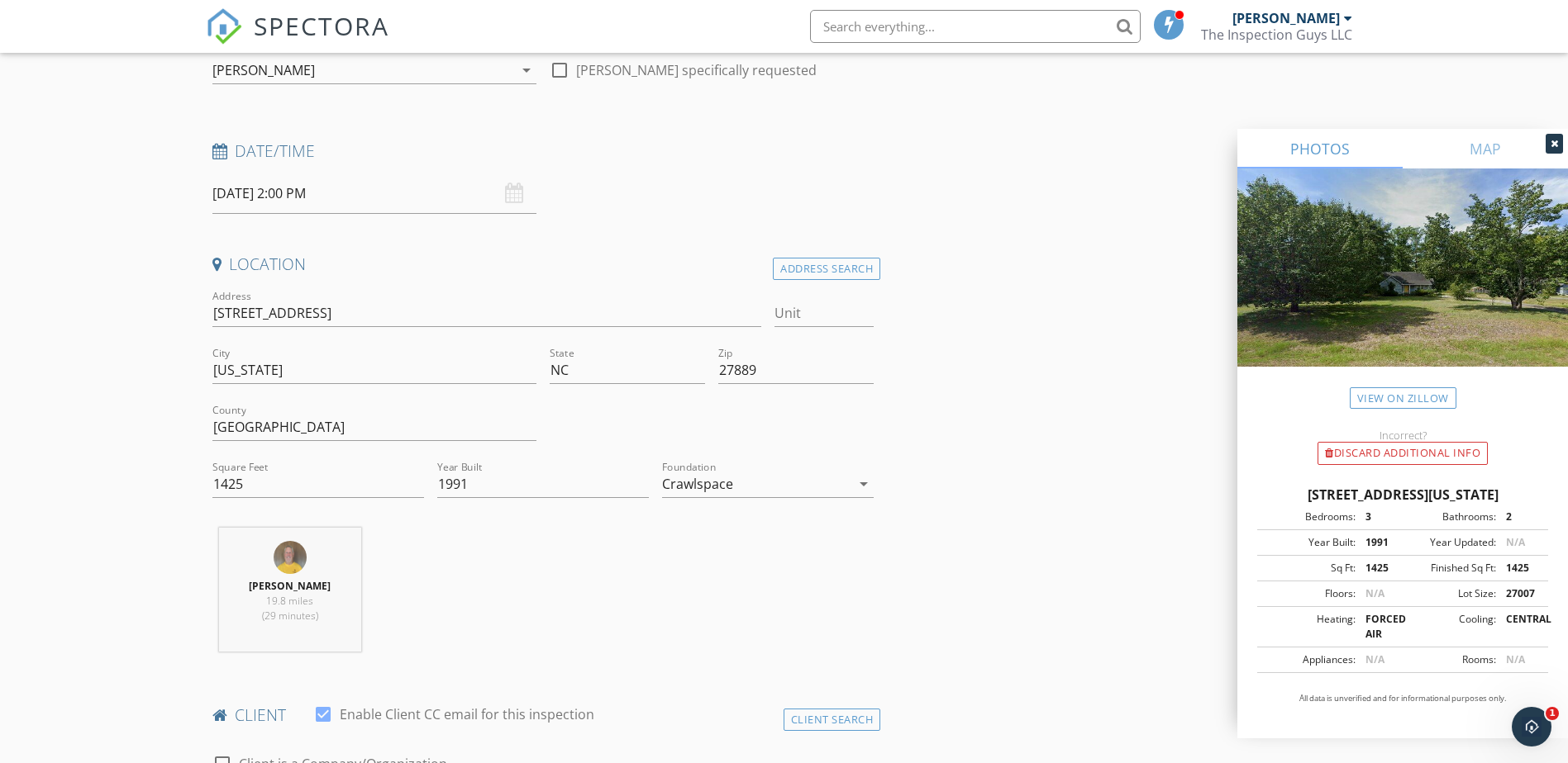
scroll to position [0, 0]
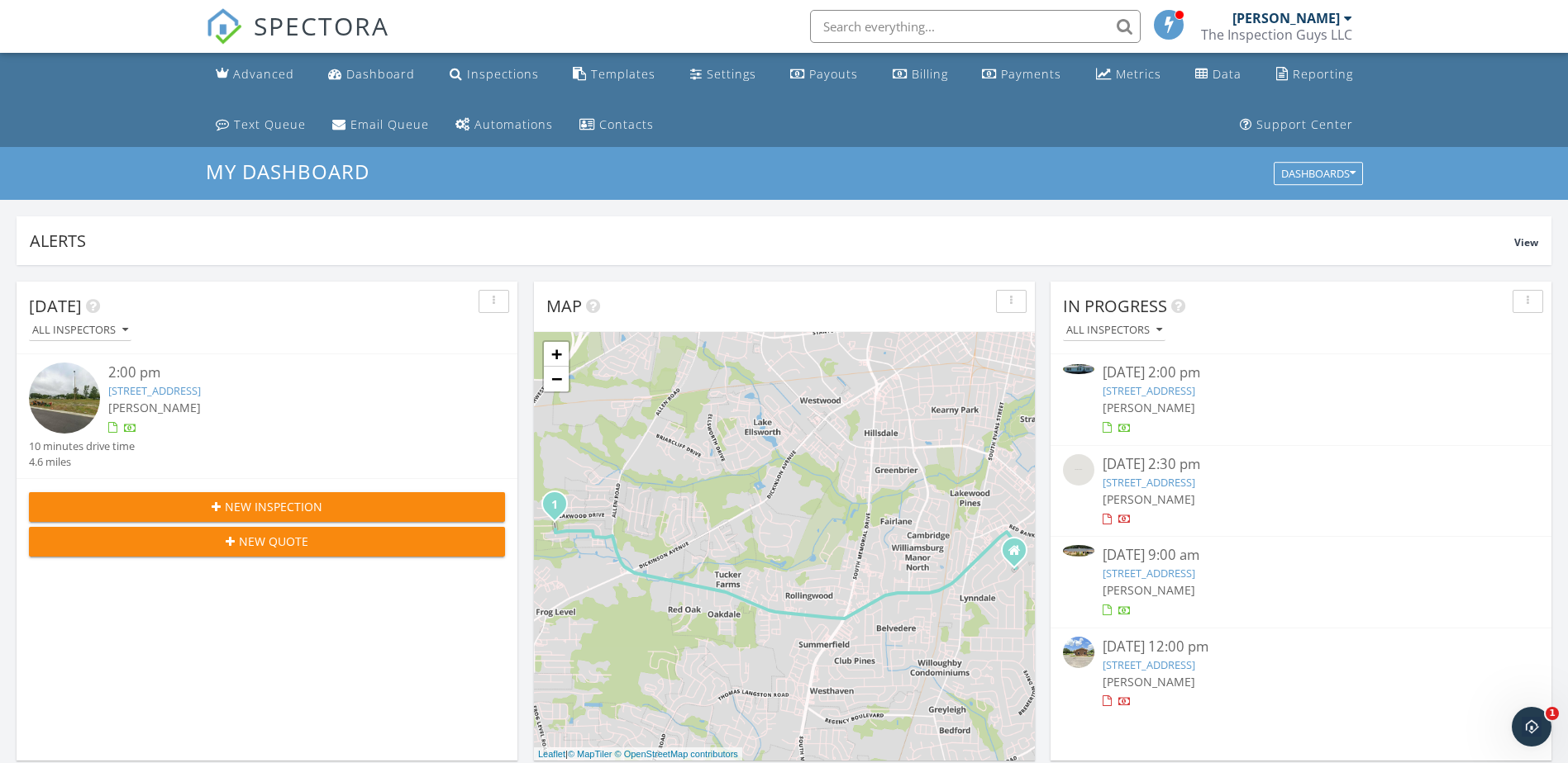
click at [1186, 576] on link "[STREET_ADDRESS]" at bounding box center [1149, 573] width 93 height 15
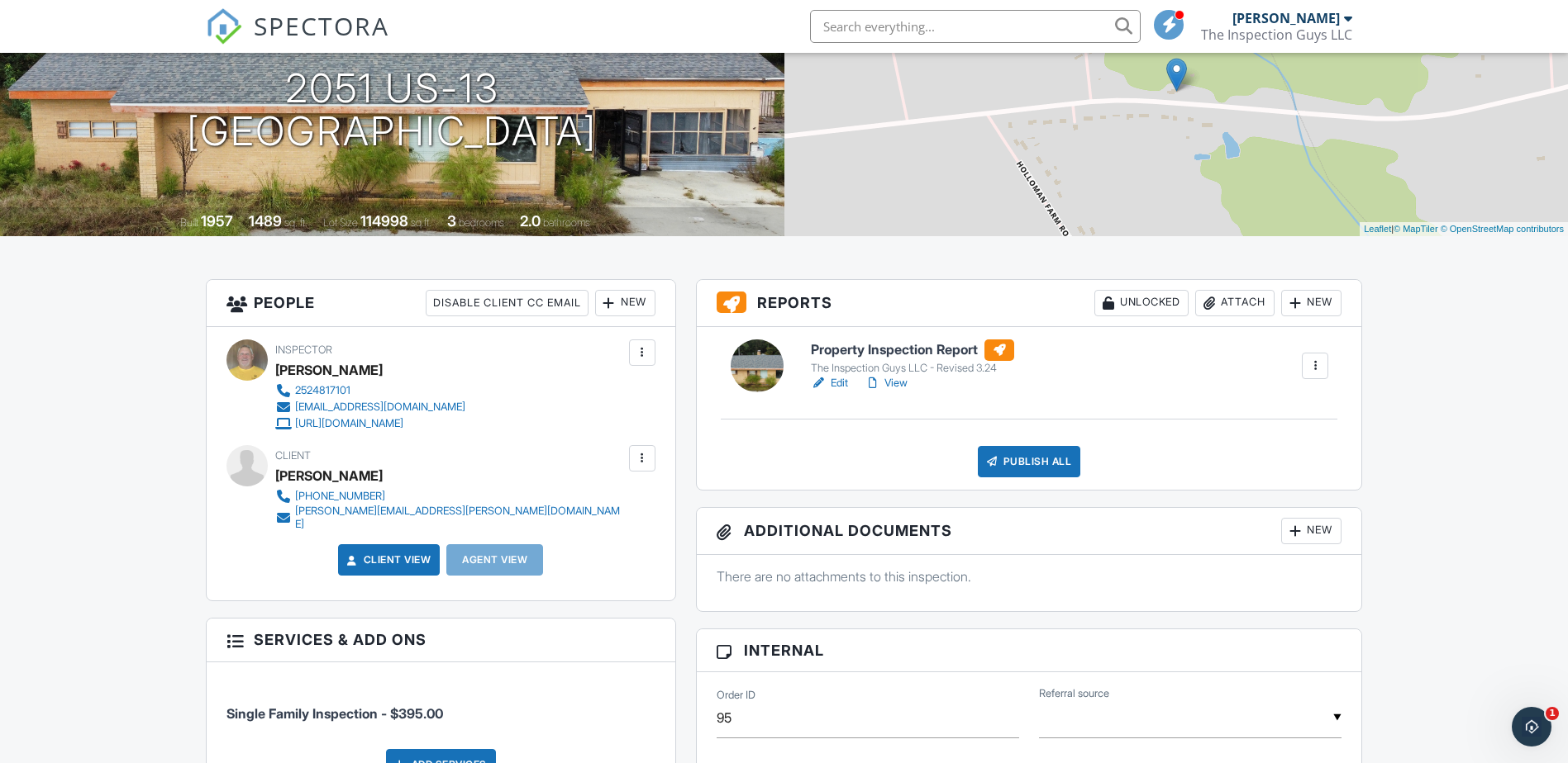
scroll to position [165, 0]
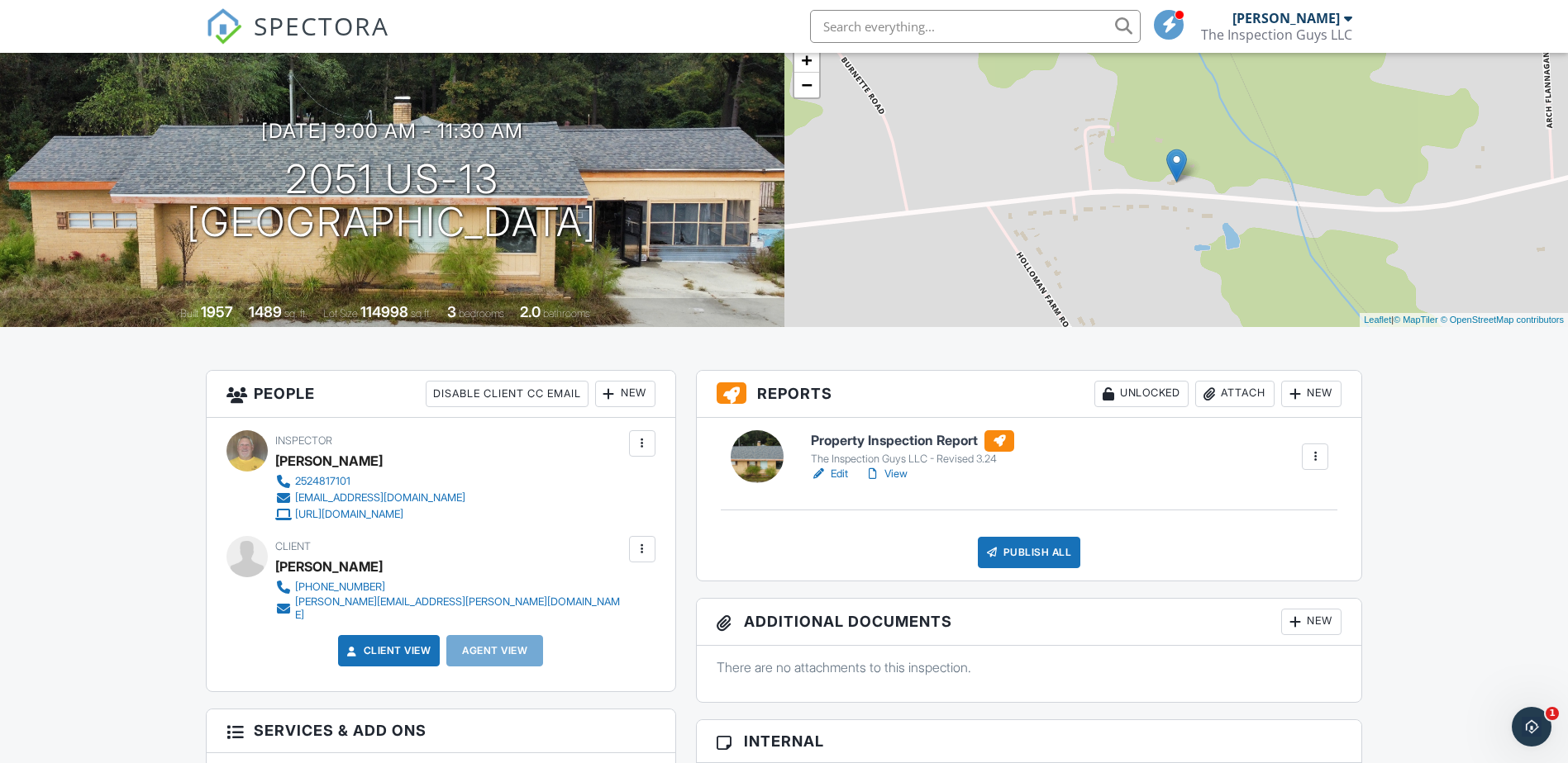
click at [893, 472] on link "View" at bounding box center [886, 474] width 43 height 17
